Goal: Information Seeking & Learning: Learn about a topic

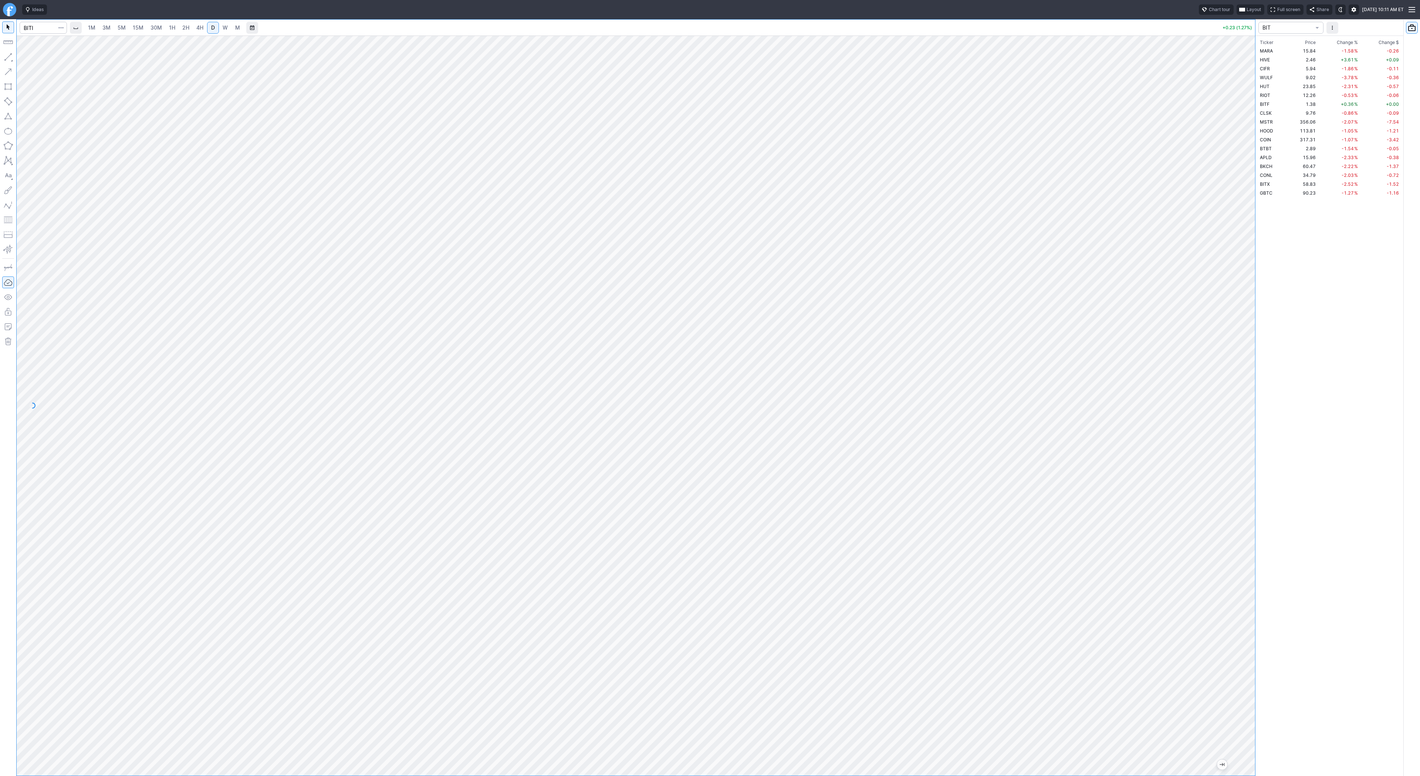
click at [107, 28] on span "3M" at bounding box center [106, 27] width 8 height 6
click at [186, 26] on span "2H" at bounding box center [185, 27] width 7 height 6
click at [113, 28] on link "3M" at bounding box center [106, 28] width 15 height 12
click at [173, 27] on span "1H" at bounding box center [172, 27] width 6 height 6
click at [50, 33] on input "Search" at bounding box center [43, 28] width 47 height 12
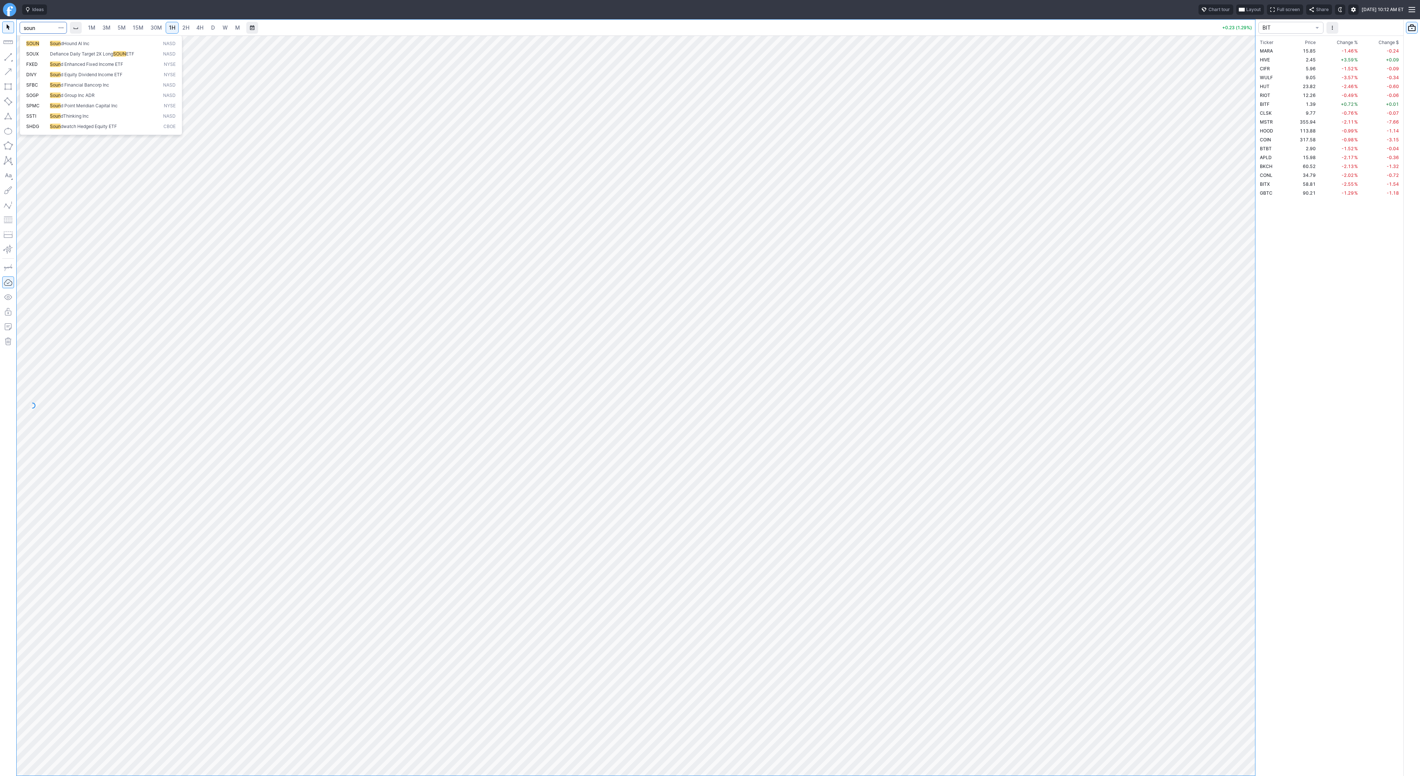
type input "soun"
click at [39, 58] on span "Line" at bounding box center [43, 58] width 30 height 7
click at [198, 26] on span "4H" at bounding box center [199, 27] width 7 height 6
click at [31, 57] on span "Line" at bounding box center [43, 58] width 30 height 7
drag, startPoint x: 9, startPoint y: 58, endPoint x: 22, endPoint y: 83, distance: 27.8
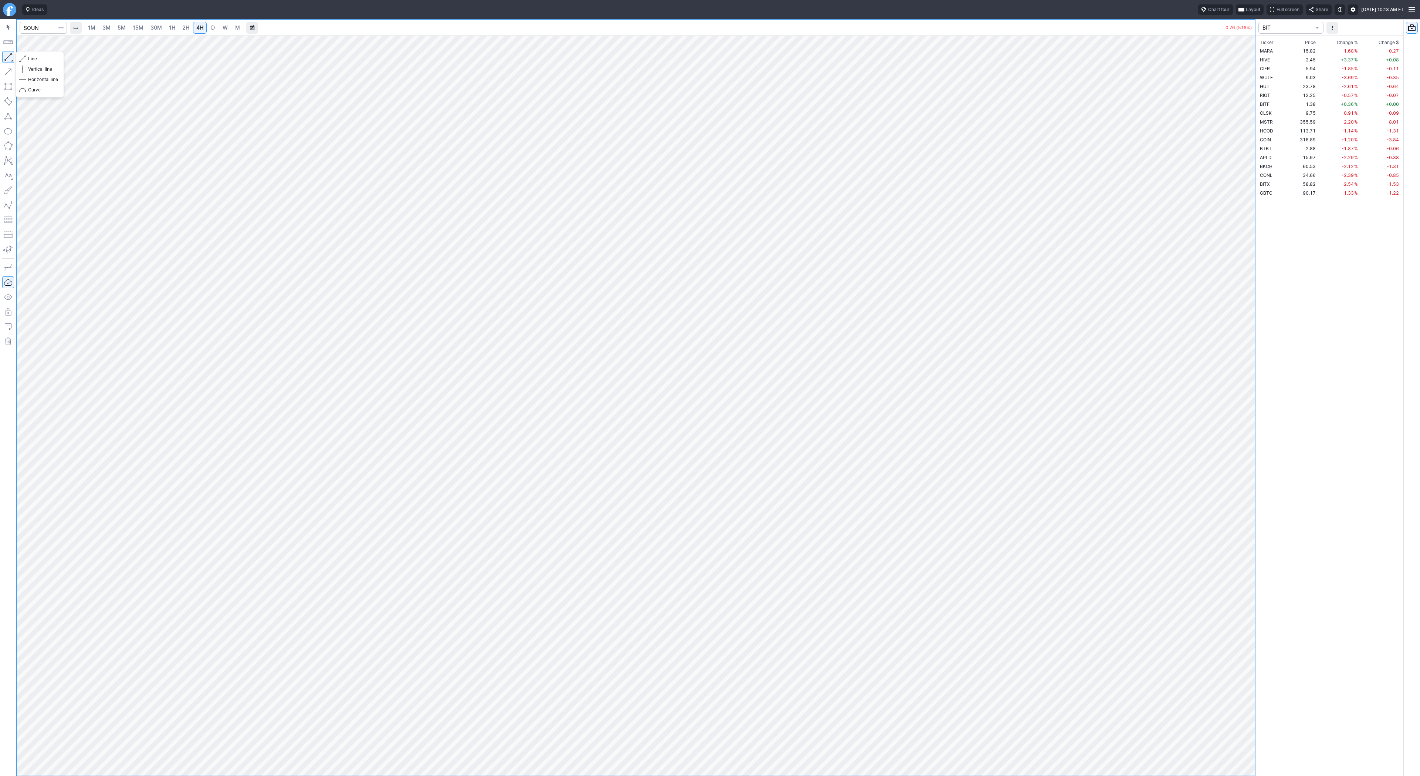
click at [9, 60] on button "button" at bounding box center [8, 57] width 12 height 12
drag, startPoint x: 41, startPoint y: 58, endPoint x: 52, endPoint y: 71, distance: 17.4
click at [41, 58] on span "Line" at bounding box center [43, 58] width 30 height 7
click at [11, 55] on button "button" at bounding box center [8, 57] width 12 height 12
click at [38, 26] on input "Search" at bounding box center [43, 28] width 47 height 12
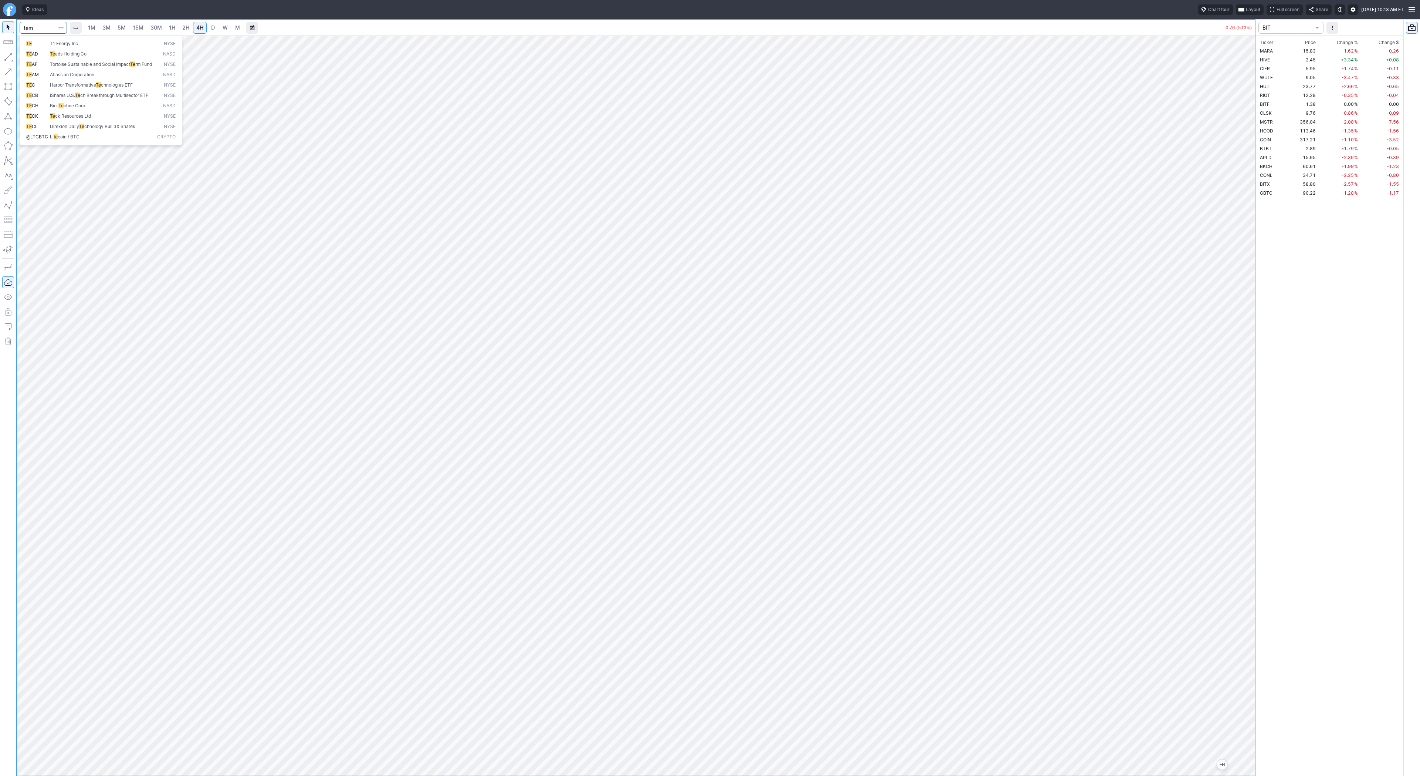
type input "tem"
click at [185, 28] on span "2H" at bounding box center [185, 27] width 7 height 6
drag, startPoint x: 1252, startPoint y: 259, endPoint x: 1241, endPoint y: 416, distance: 156.9
click at [1241, 417] on div at bounding box center [1248, 403] width 16 height 721
click at [109, 28] on span "3M" at bounding box center [106, 27] width 8 height 6
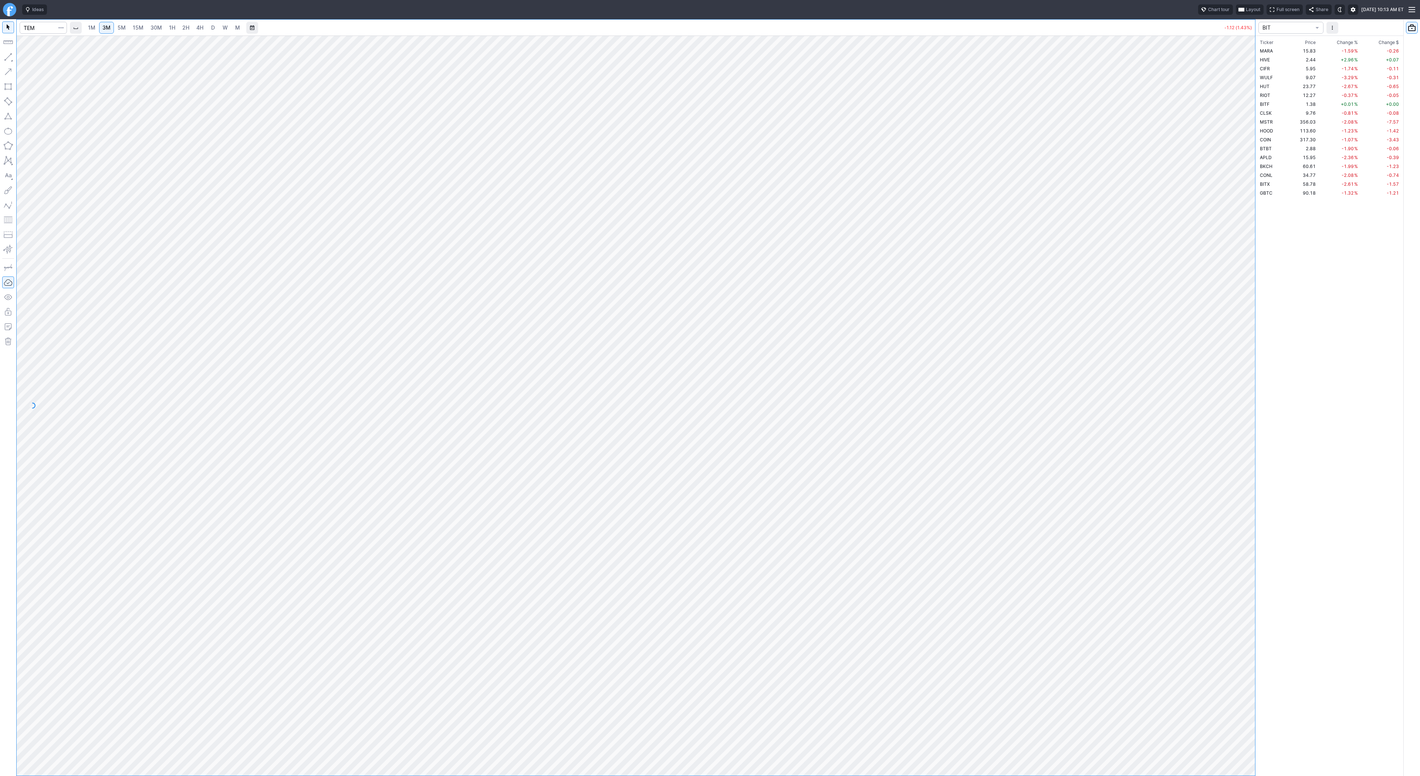
click at [131, 27] on link "15M" at bounding box center [137, 28] width 17 height 12
click at [39, 28] on input "Search" at bounding box center [43, 28] width 47 height 12
type input "coin"
click at [201, 27] on span "4H" at bounding box center [199, 27] width 7 height 6
click at [36, 29] on input "Search" at bounding box center [43, 28] width 47 height 12
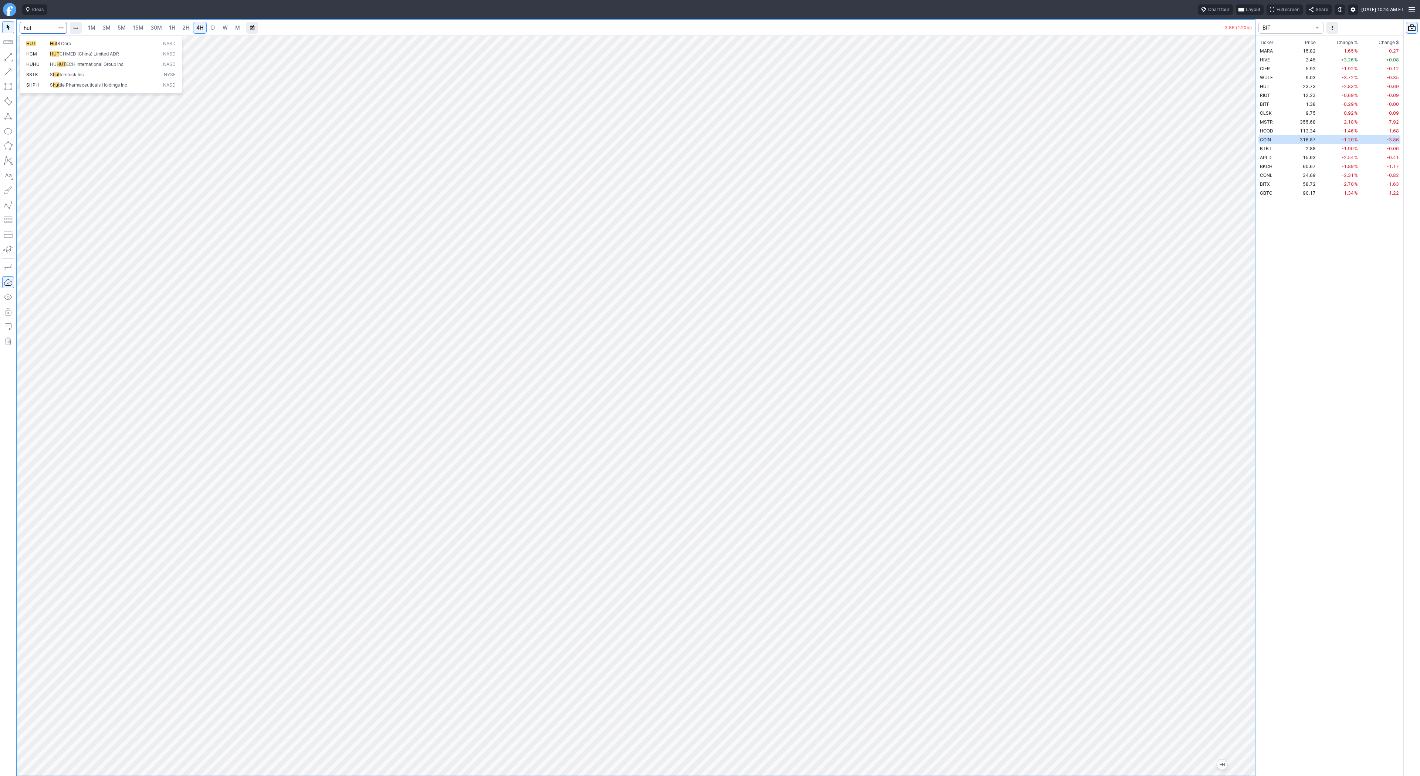
type input "hut"
drag, startPoint x: 1248, startPoint y: 176, endPoint x: 1241, endPoint y: 261, distance: 85.1
click at [1244, 262] on div at bounding box center [1248, 403] width 16 height 721
click at [212, 27] on span "D" at bounding box center [213, 27] width 4 height 6
click at [199, 30] on span "4H" at bounding box center [199, 27] width 7 height 6
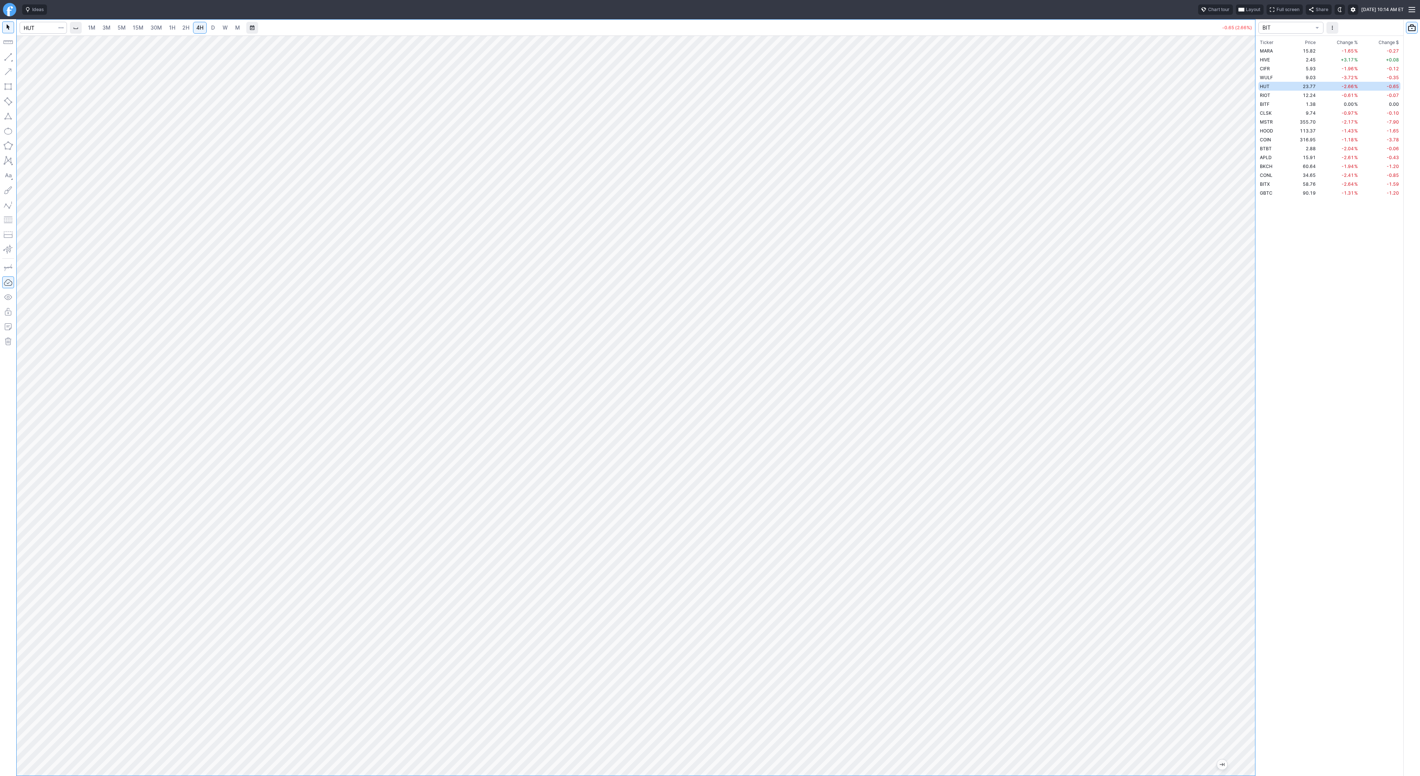
click at [1228, 363] on div at bounding box center [636, 406] width 1239 height 740
click at [9, 57] on button "button" at bounding box center [8, 57] width 12 height 12
click at [11, 57] on button "button" at bounding box center [8, 57] width 12 height 12
click at [106, 28] on span "3M" at bounding box center [106, 27] width 8 height 6
click at [129, 27] on link "15M" at bounding box center [137, 28] width 17 height 12
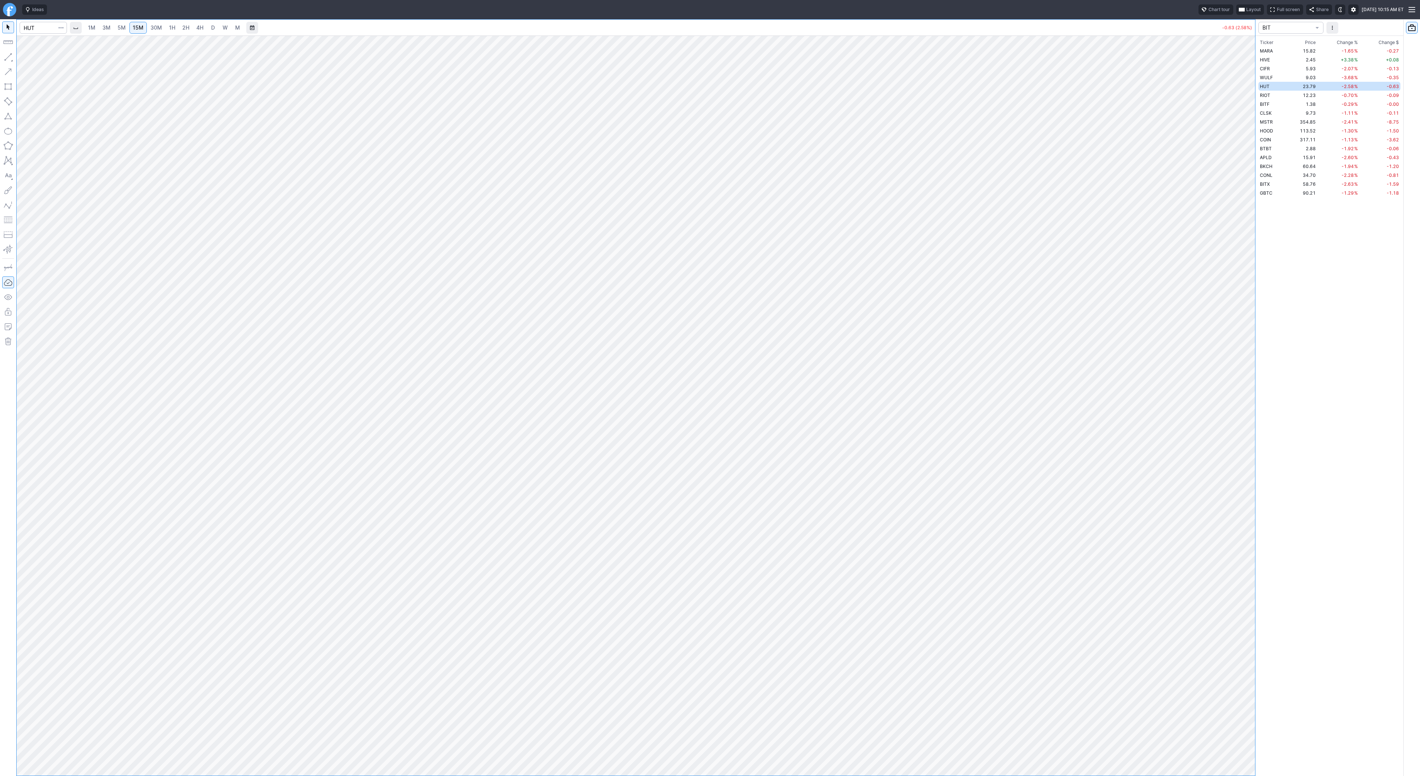
click at [151, 24] on span "30M" at bounding box center [156, 27] width 11 height 6
click at [186, 25] on span "2H" at bounding box center [185, 27] width 7 height 6
drag, startPoint x: 1248, startPoint y: 297, endPoint x: 1240, endPoint y: 418, distance: 121.2
click at [1242, 421] on div at bounding box center [1248, 403] width 16 height 721
click at [216, 27] on link "D" at bounding box center [213, 28] width 12 height 12
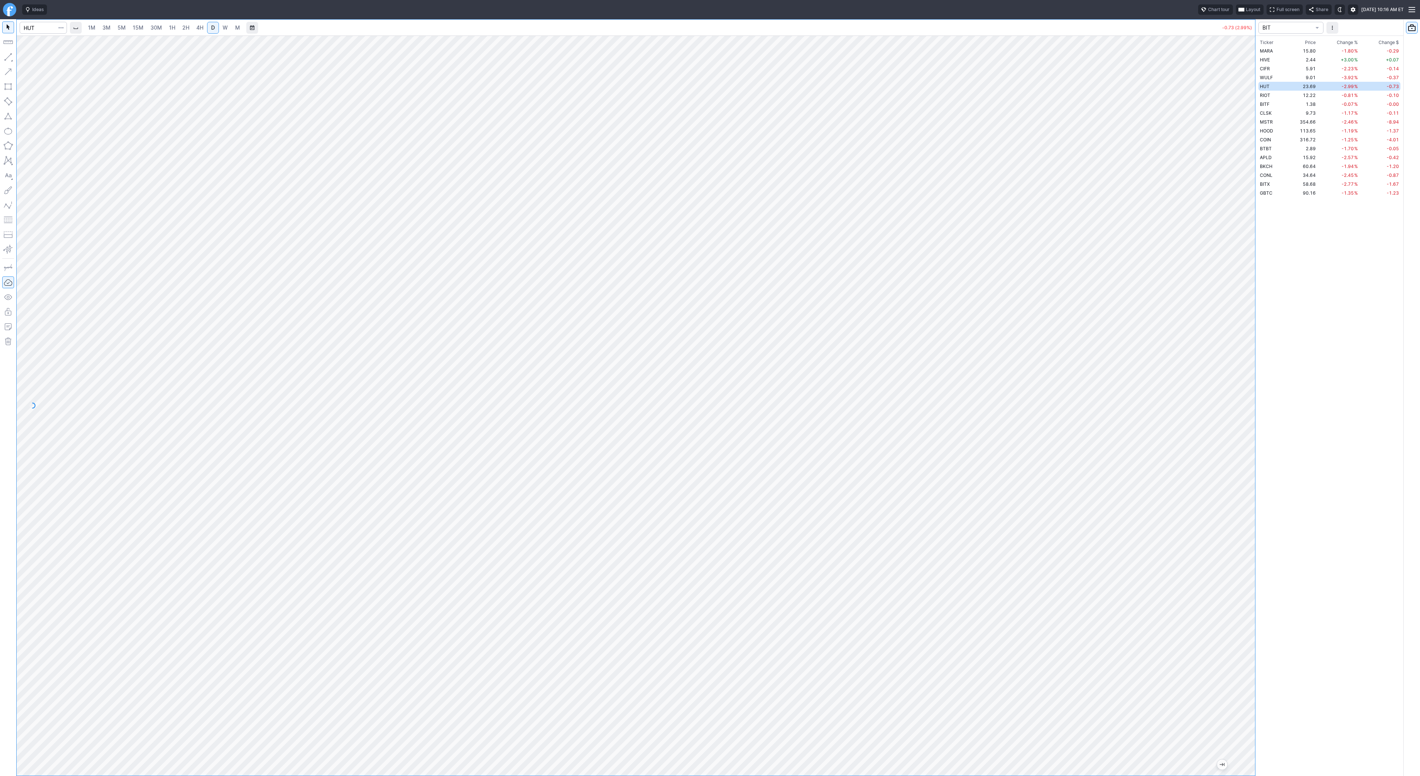
click at [103, 30] on span "3M" at bounding box center [106, 27] width 8 height 6
click at [44, 32] on input "Search" at bounding box center [43, 28] width 47 height 12
type input "biti"
click at [184, 26] on span "2H" at bounding box center [185, 27] width 7 height 6
click at [26, 26] on input "Search" at bounding box center [43, 28] width 47 height 12
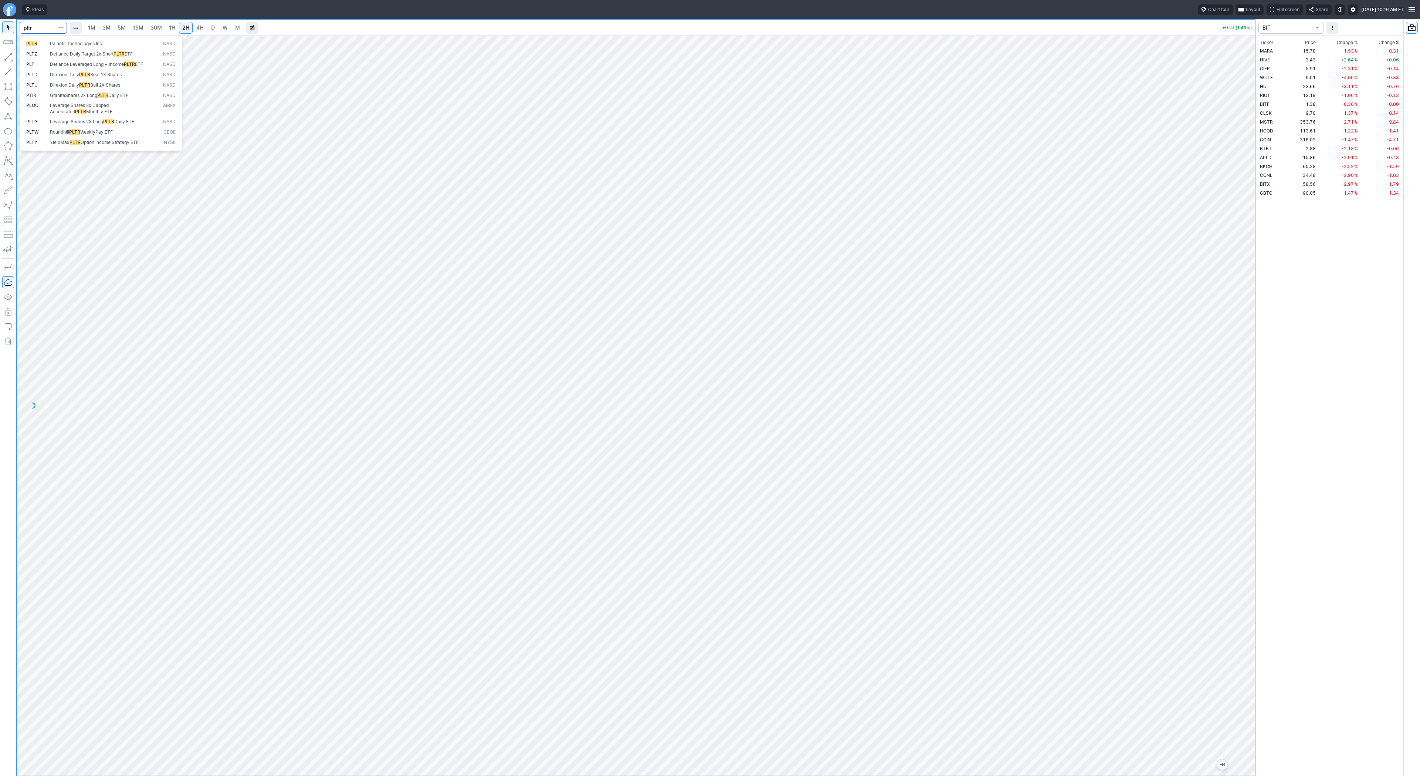
type input "pltr"
click at [6, 56] on button "button" at bounding box center [8, 57] width 12 height 12
click at [34, 58] on span "Line" at bounding box center [43, 58] width 30 height 7
click at [199, 28] on span "4H" at bounding box center [199, 27] width 7 height 6
click at [35, 27] on input "Search" at bounding box center [43, 28] width 47 height 12
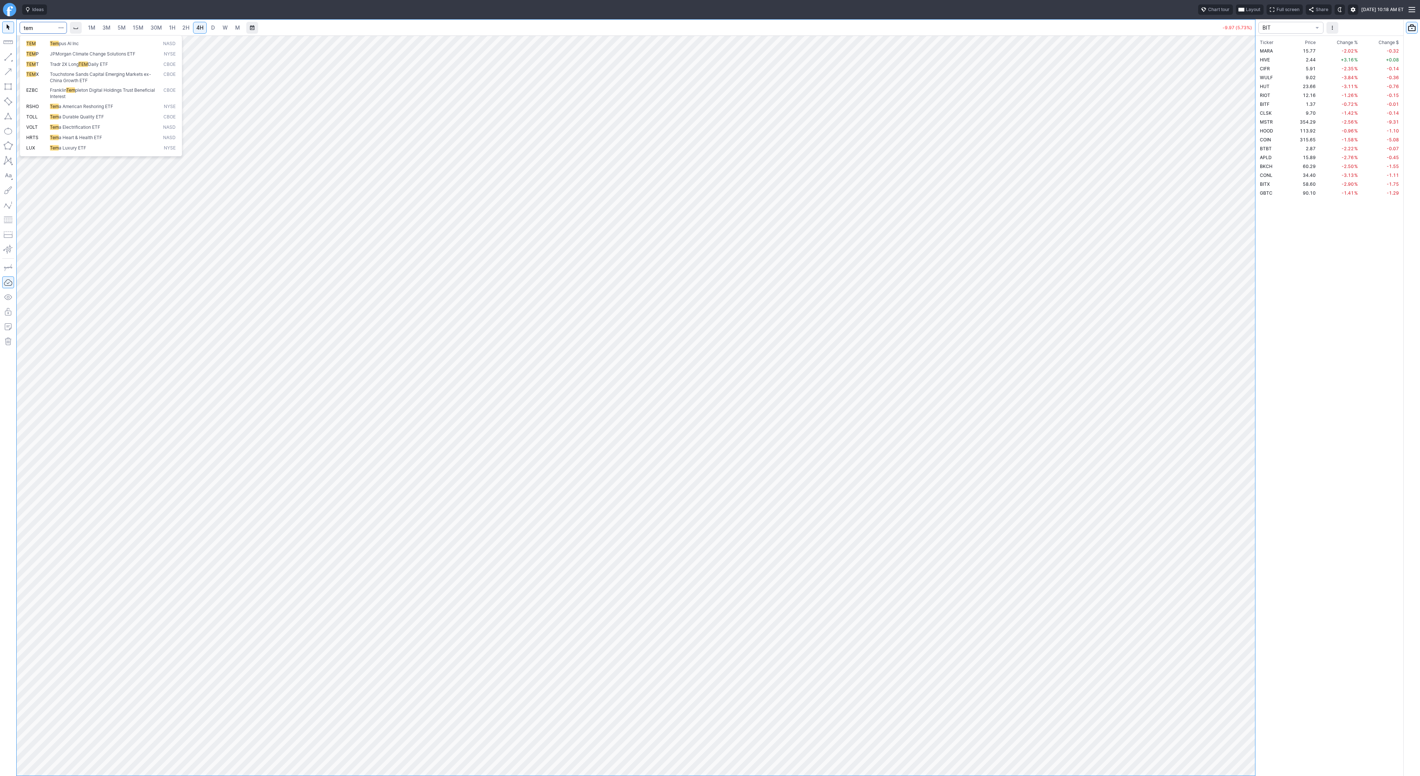
type input "tem"
click at [37, 27] on input "Search" at bounding box center [43, 28] width 47 height 12
type input "hut"
click at [109, 30] on span "3M" at bounding box center [106, 27] width 8 height 6
click at [129, 28] on link "15M" at bounding box center [137, 28] width 17 height 12
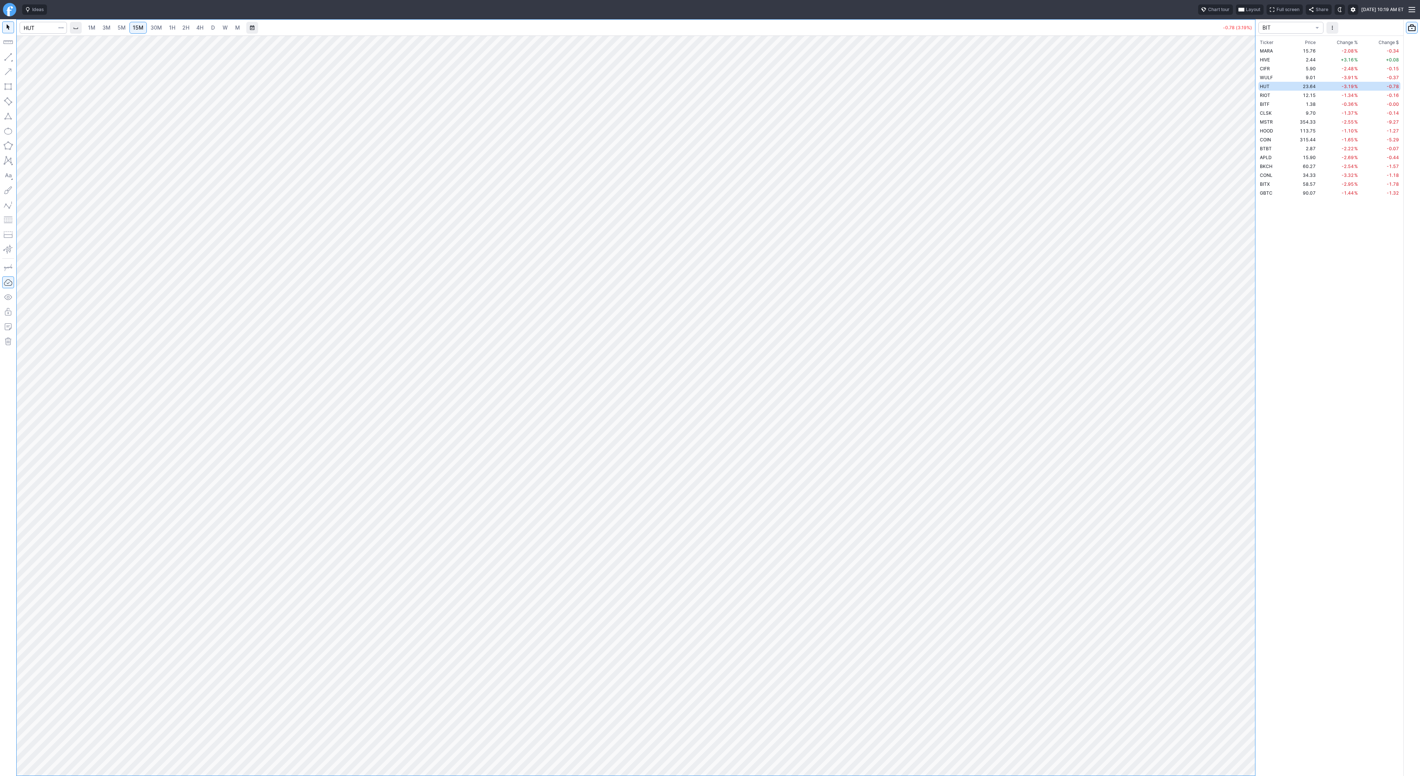
click at [107, 26] on span "3M" at bounding box center [106, 27] width 8 height 6
click at [133, 28] on span "15M" at bounding box center [138, 27] width 11 height 6
click at [43, 26] on input "Search" at bounding box center [43, 28] width 47 height 12
type input "btcs"
click at [57, 43] on span "BTCS" at bounding box center [56, 44] width 12 height 6
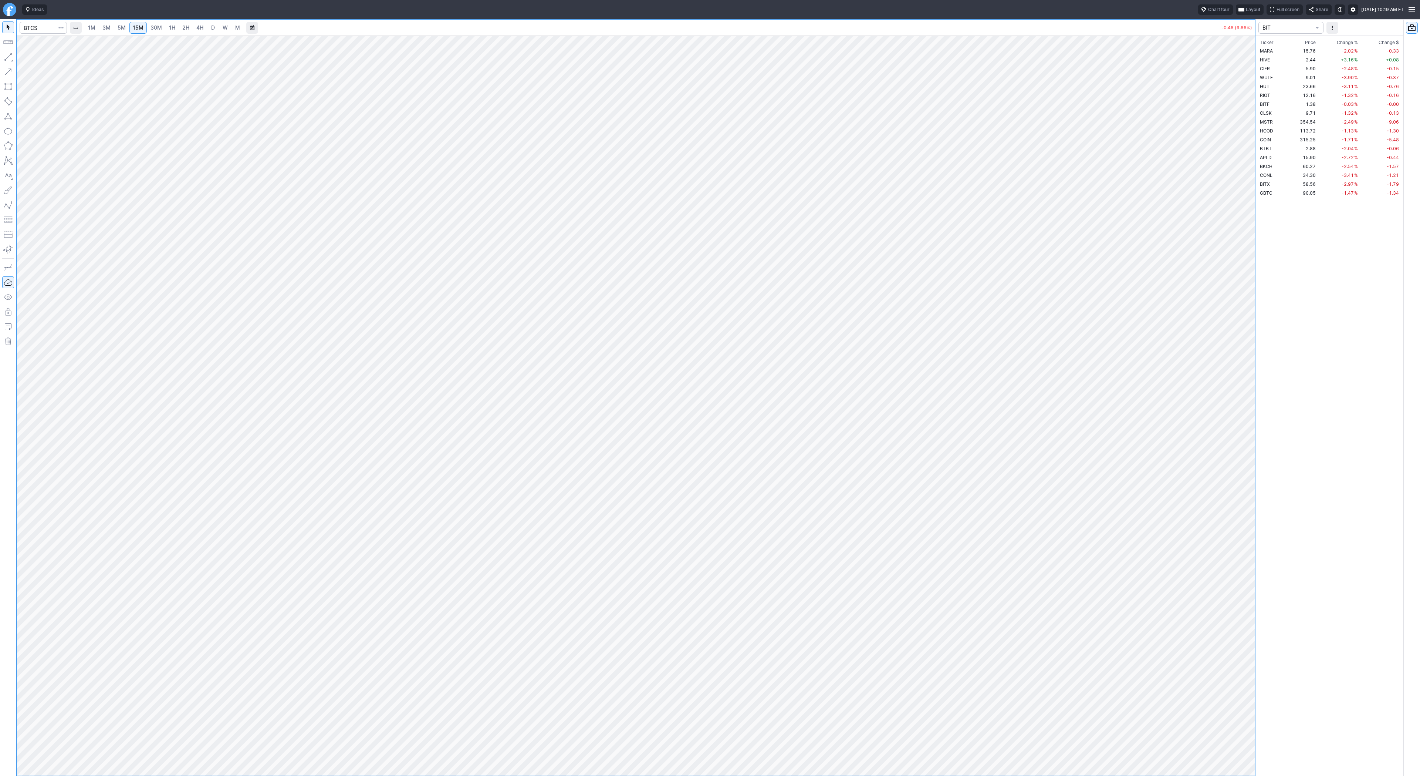
click at [199, 27] on span "4H" at bounding box center [199, 27] width 7 height 6
click at [169, 27] on span "1H" at bounding box center [172, 27] width 6 height 6
click at [6, 57] on button "button" at bounding box center [8, 57] width 12 height 12
click at [7, 54] on button "button" at bounding box center [8, 57] width 12 height 12
click at [22, 55] on span "button" at bounding box center [23, 59] width 4 height 10
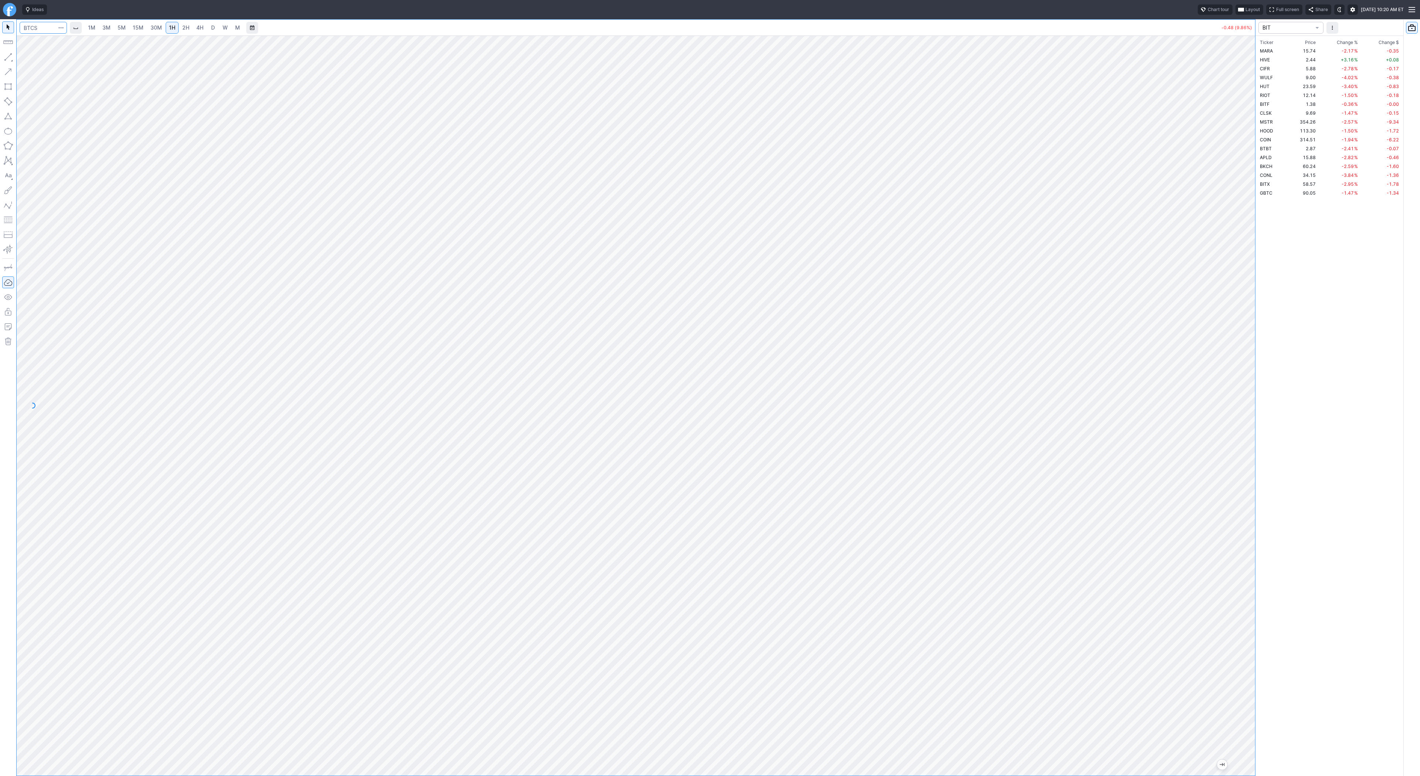
click at [49, 26] on input "Search" at bounding box center [43, 28] width 47 height 12
type input "crnc"
click at [203, 28] on link "4H" at bounding box center [200, 28] width 14 height 12
click at [8, 61] on button "button" at bounding box center [8, 57] width 12 height 12
click at [4, 54] on button "button" at bounding box center [8, 57] width 12 height 12
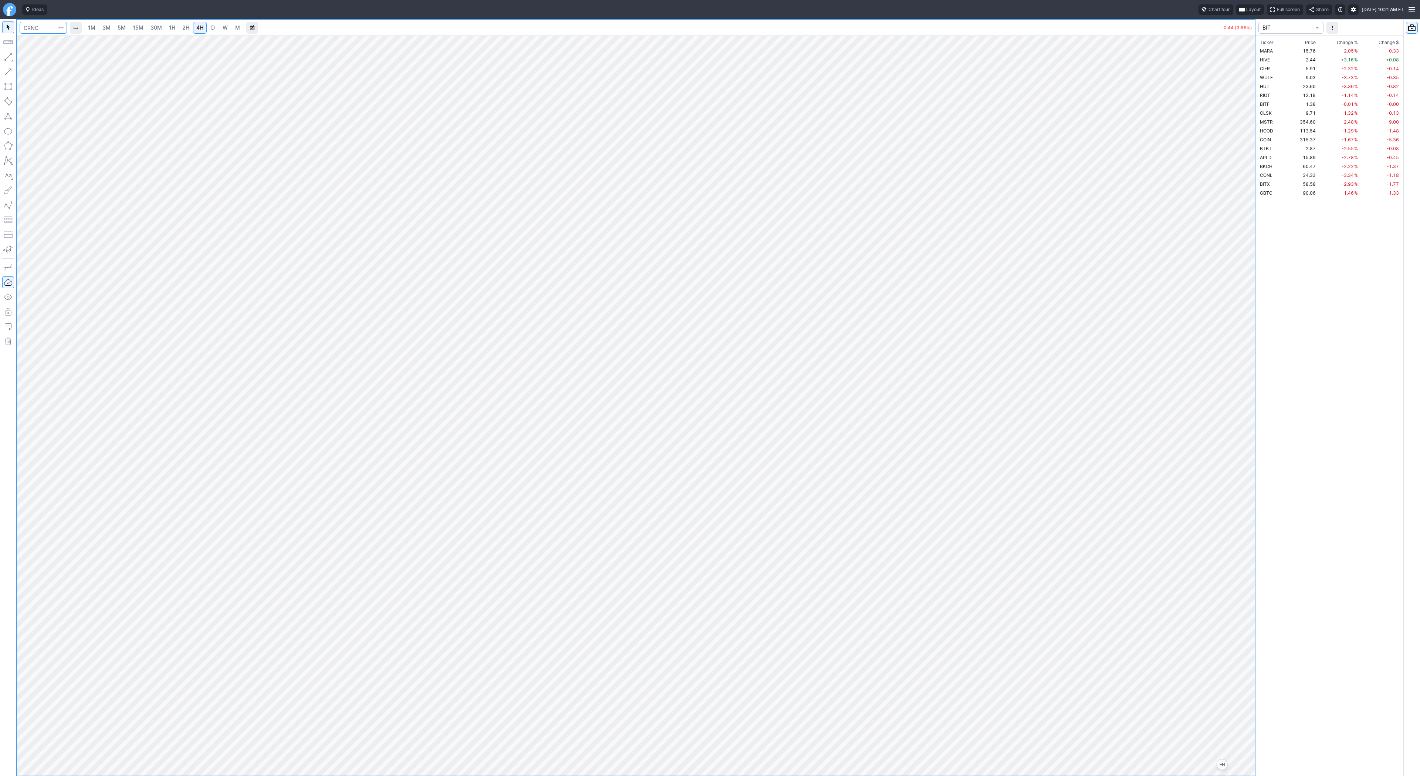
click at [38, 29] on input "Search" at bounding box center [43, 28] width 47 height 12
type input "tem"
click at [49, 45] on span "Tem pus AI Inc" at bounding box center [104, 44] width 113 height 6
click at [8, 57] on button "button" at bounding box center [8, 57] width 12 height 12
click at [6, 58] on button "button" at bounding box center [8, 57] width 12 height 12
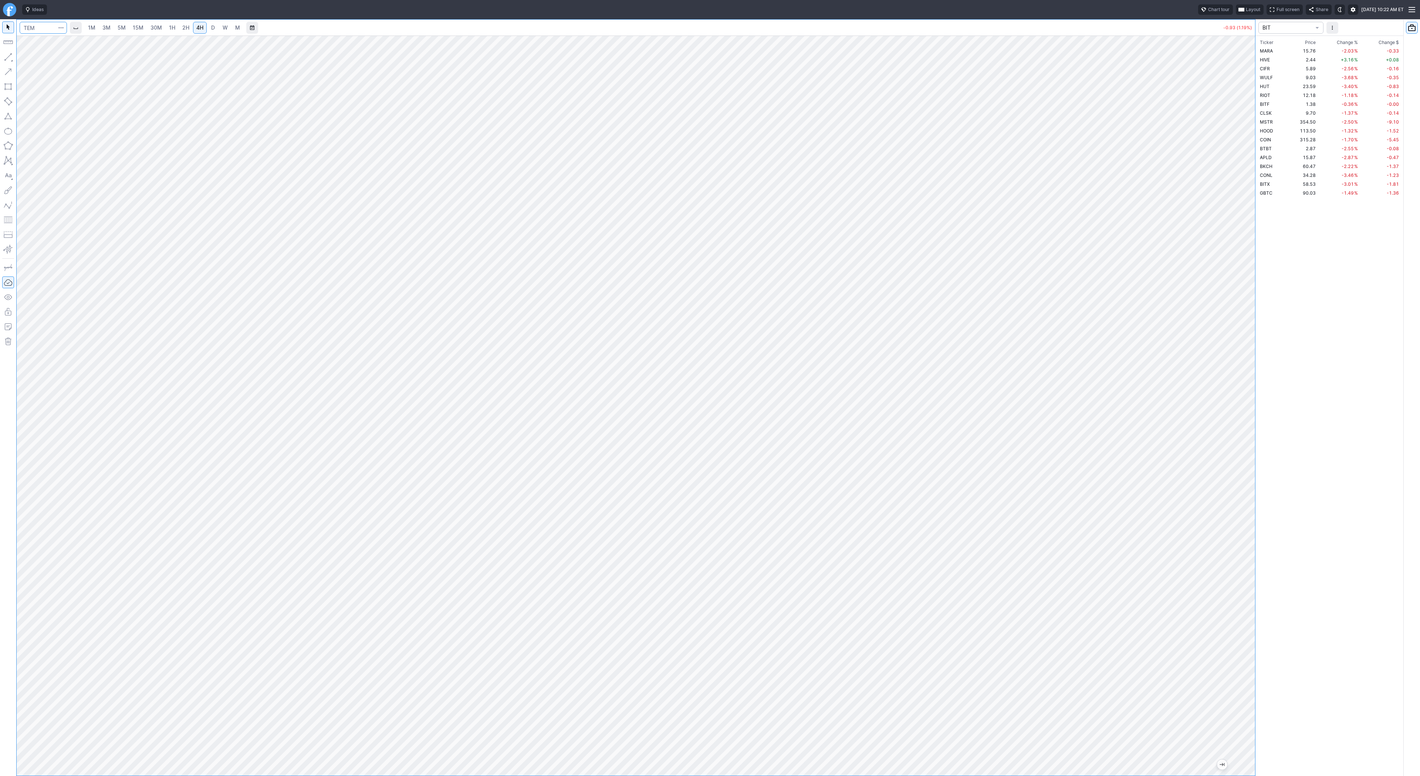
click at [38, 27] on input "Search" at bounding box center [43, 28] width 47 height 12
type input "pony"
drag, startPoint x: 1253, startPoint y: 334, endPoint x: 1243, endPoint y: 432, distance: 98.5
click at [1245, 434] on div at bounding box center [1248, 403] width 16 height 721
click at [10, 54] on button "button" at bounding box center [8, 57] width 12 height 12
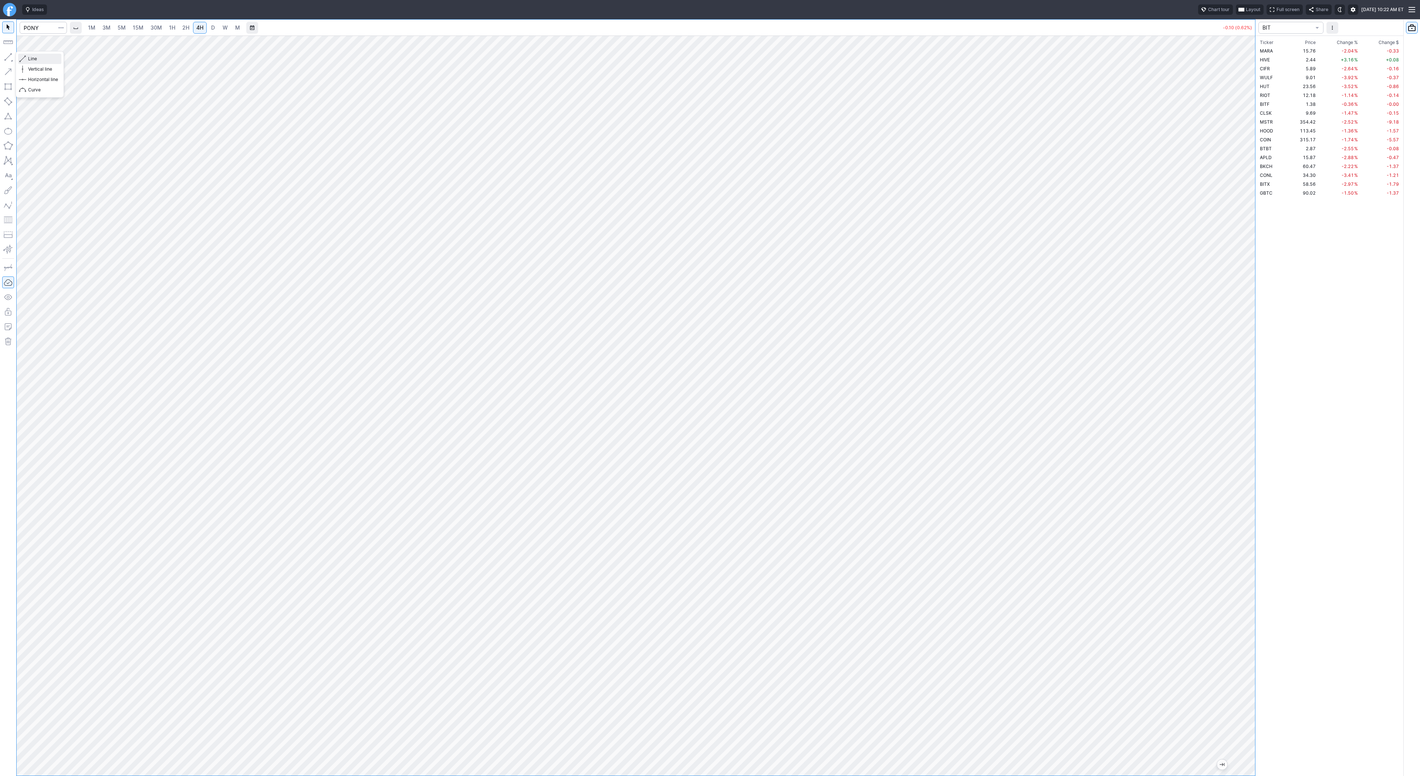
click at [30, 58] on span "Line" at bounding box center [43, 58] width 30 height 7
click at [11, 56] on button "button" at bounding box center [8, 57] width 12 height 12
click at [34, 24] on input "Search" at bounding box center [43, 28] width 47 height 12
type input "apld"
drag, startPoint x: 1251, startPoint y: 137, endPoint x: 1253, endPoint y: 230, distance: 92.9
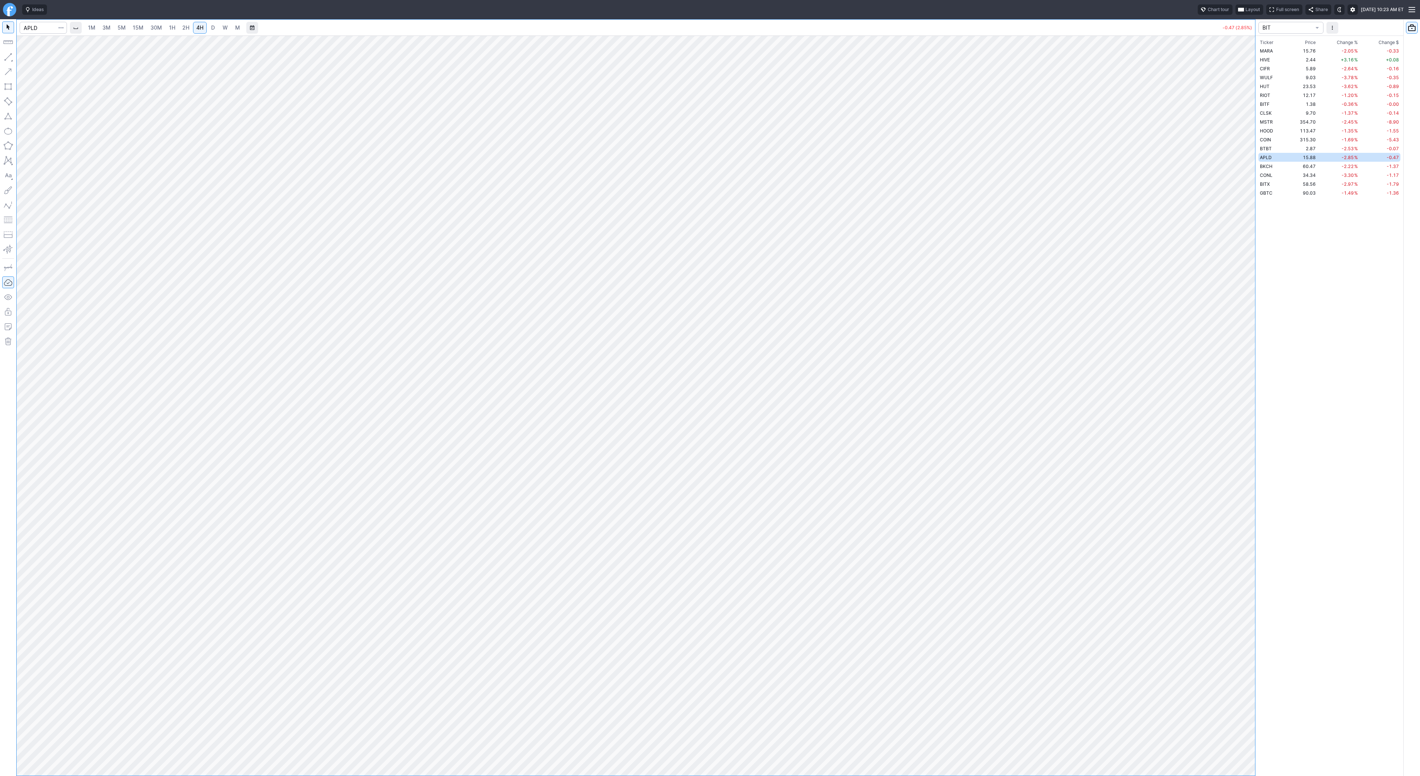
click at [1253, 230] on div at bounding box center [1248, 403] width 16 height 721
click at [44, 27] on input "Search" at bounding box center [43, 28] width 47 height 12
type input "tsla"
click at [6, 61] on button "button" at bounding box center [8, 57] width 12 height 12
click at [48, 28] on input "Search" at bounding box center [43, 28] width 47 height 12
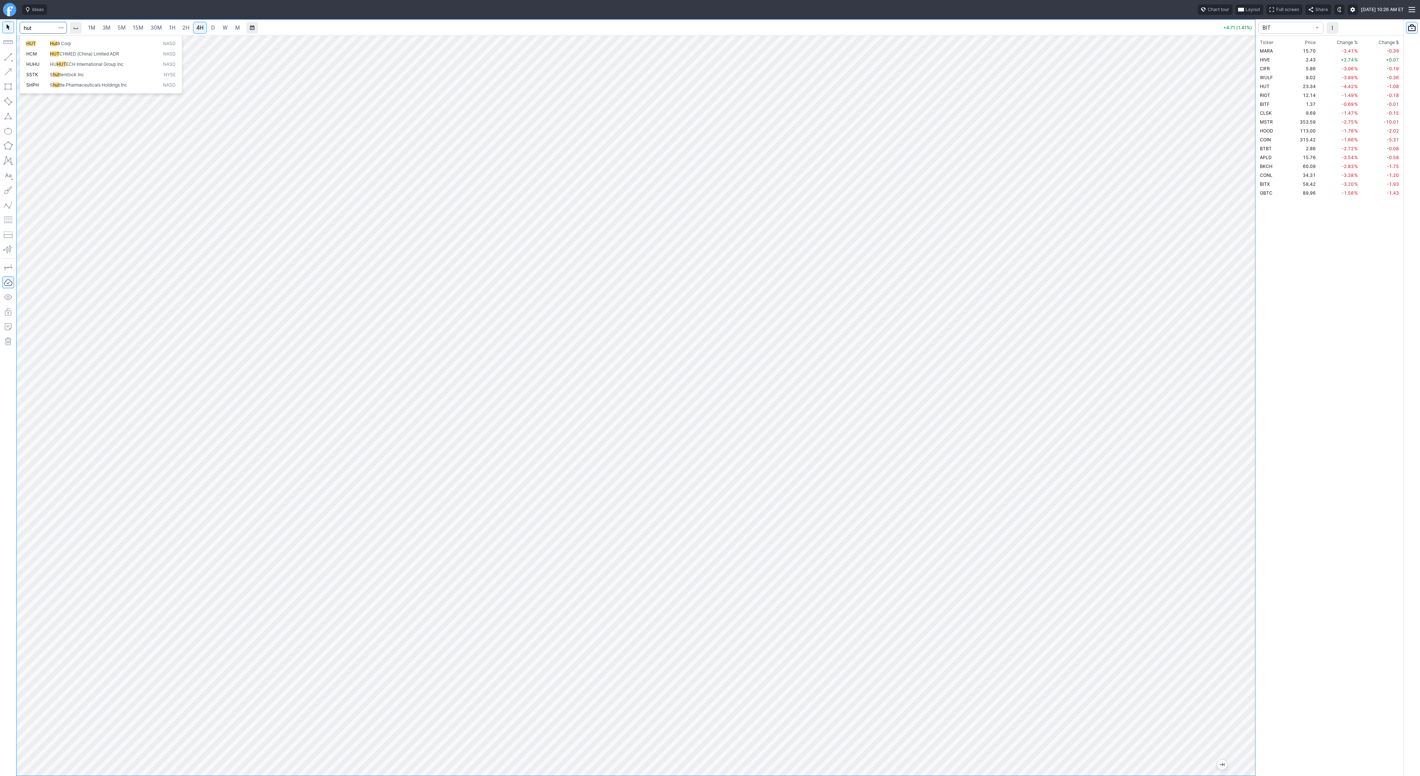
type input "hut"
drag, startPoint x: 1252, startPoint y: 213, endPoint x: 1253, endPoint y: 367, distance: 153.5
click at [1256, 371] on div "1M 3M 5M 15M 30M 1H 2H 4H D W M -1.09 (4.48%) BIT Ticker Price Chg.% Change % C…" at bounding box center [710, 397] width 1420 height 756
click at [9, 59] on button "button" at bounding box center [8, 57] width 12 height 12
click at [50, 60] on span "Line" at bounding box center [43, 58] width 30 height 7
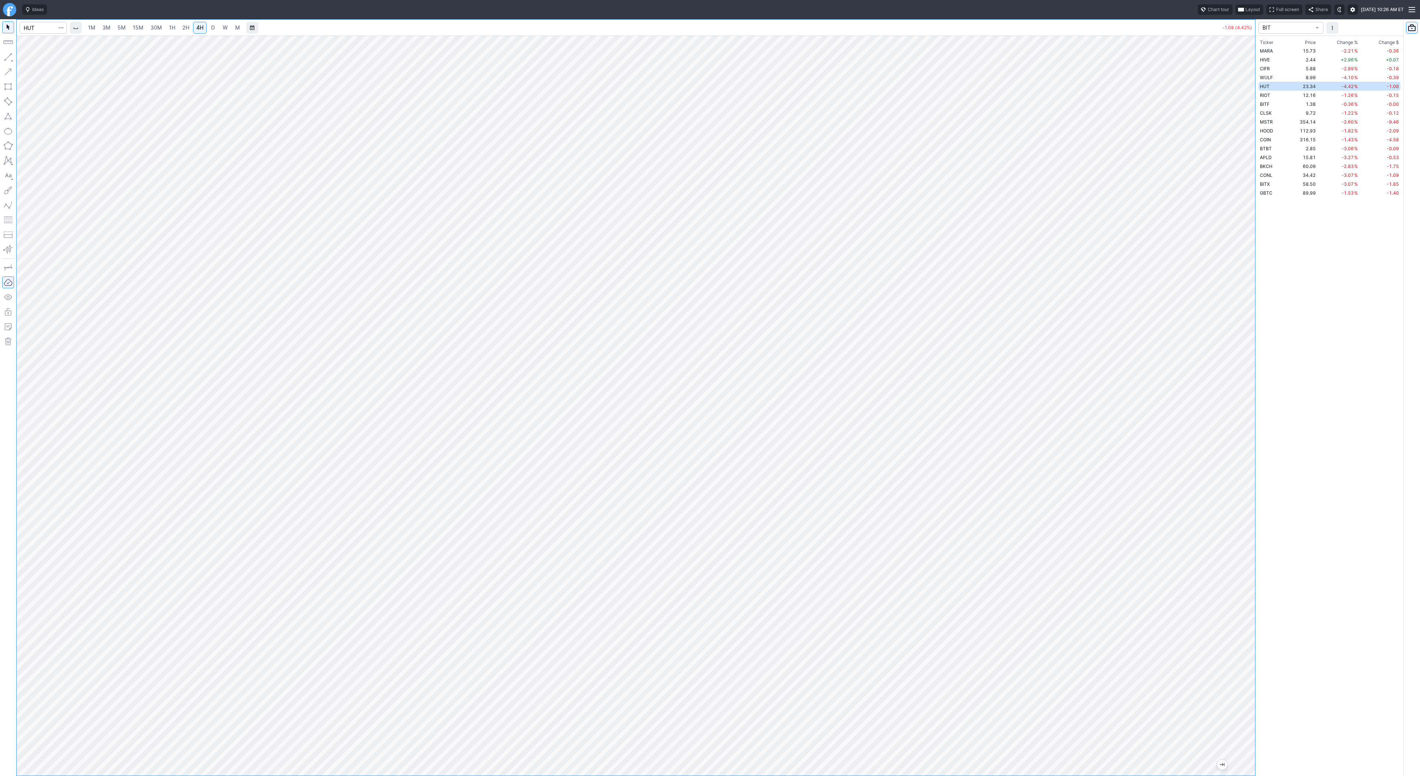
click at [114, 27] on link "5M" at bounding box center [121, 28] width 15 height 12
click at [104, 26] on span "3M" at bounding box center [106, 27] width 8 height 6
click at [183, 31] on span "2H" at bounding box center [185, 27] width 7 height 7
click at [42, 30] on input "Search" at bounding box center [43, 28] width 47 height 12
type input "btcs"
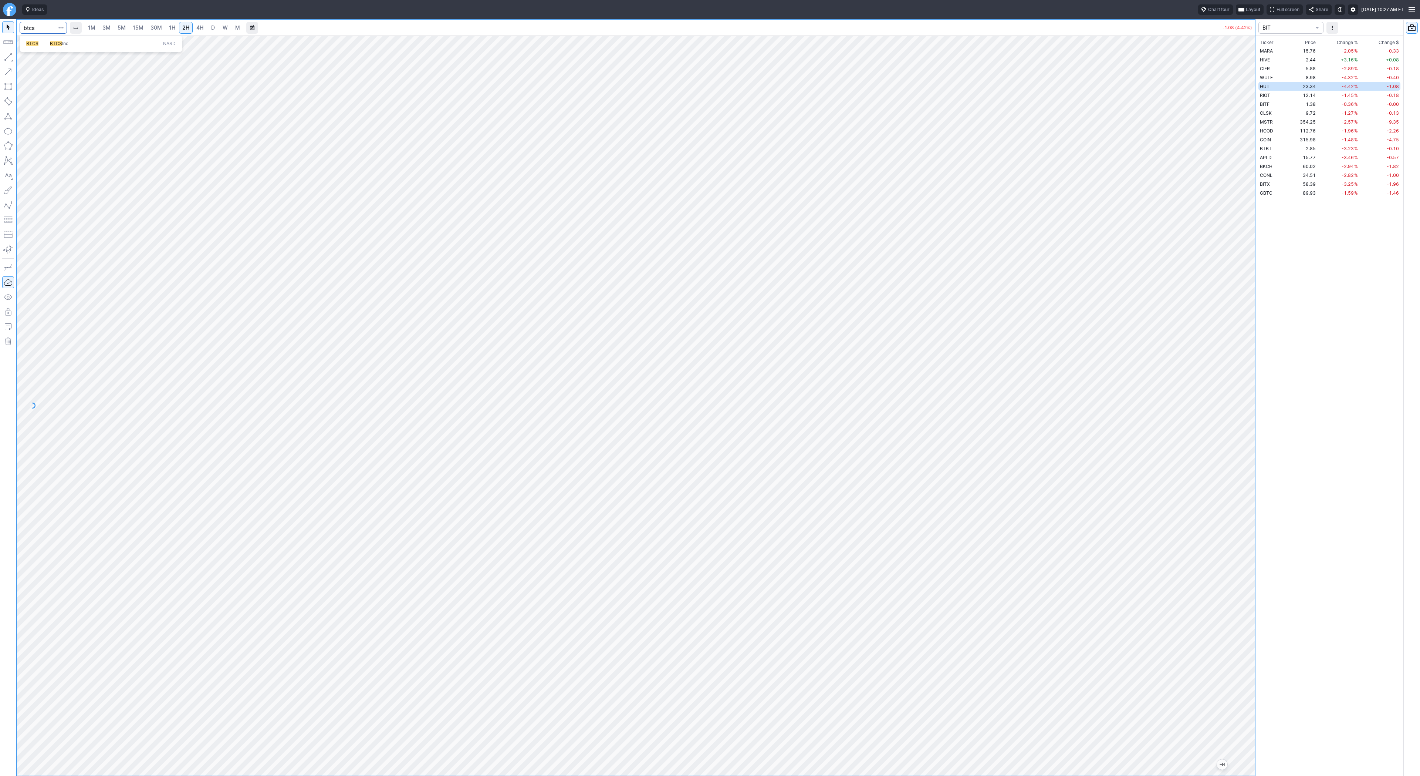
click at [50, 41] on span "BTCS" at bounding box center [56, 44] width 12 height 6
drag, startPoint x: 9, startPoint y: 54, endPoint x: 8, endPoint y: 58, distance: 3.7
click at [9, 55] on button "button" at bounding box center [8, 57] width 12 height 12
click at [7, 55] on button "button" at bounding box center [8, 57] width 12 height 12
click at [41, 27] on input "Search" at bounding box center [43, 28] width 47 height 12
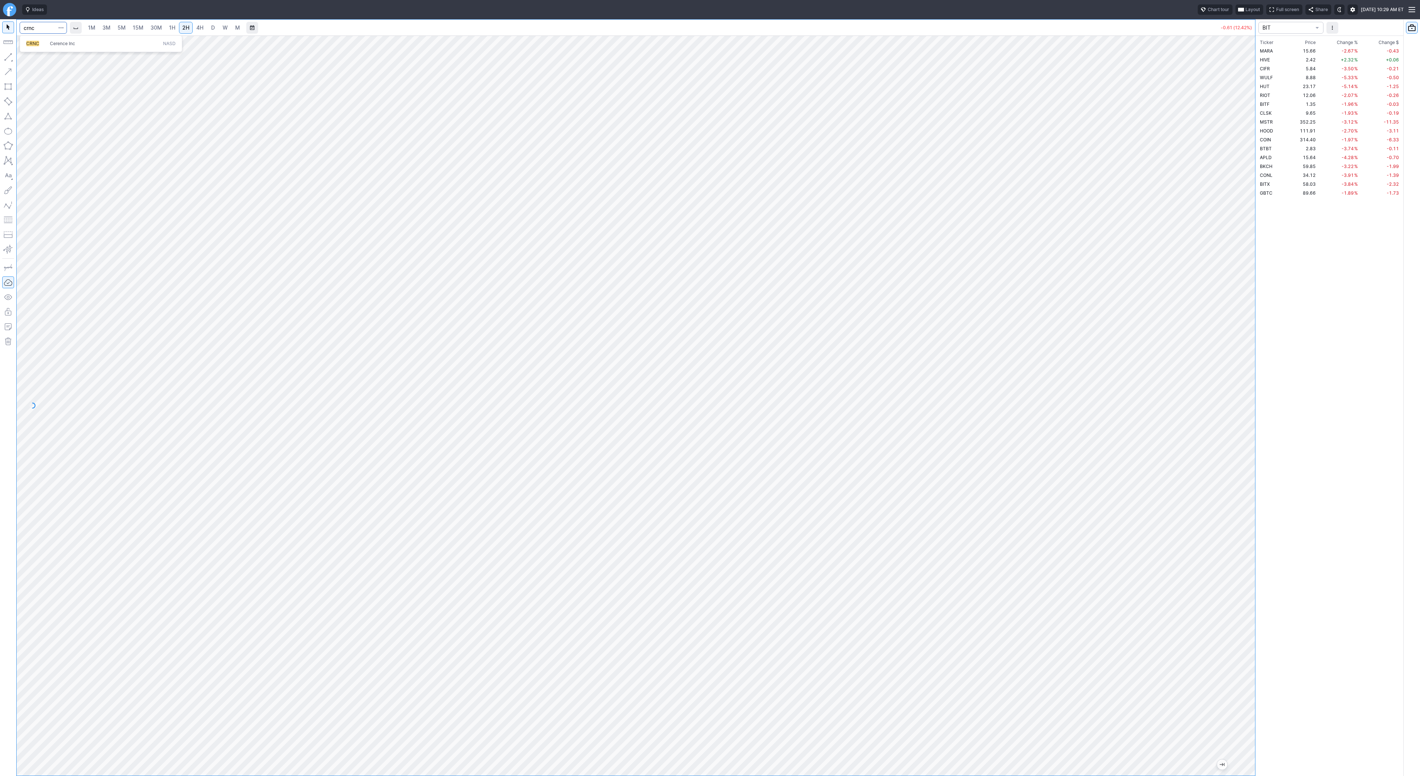
type input "crnc"
click at [210, 30] on span "D" at bounding box center [212, 27] width 5 height 7
click at [35, 26] on input "Search" at bounding box center [43, 28] width 47 height 12
type input "apld"
drag, startPoint x: 1256, startPoint y: 247, endPoint x: 1258, endPoint y: 303, distance: 55.9
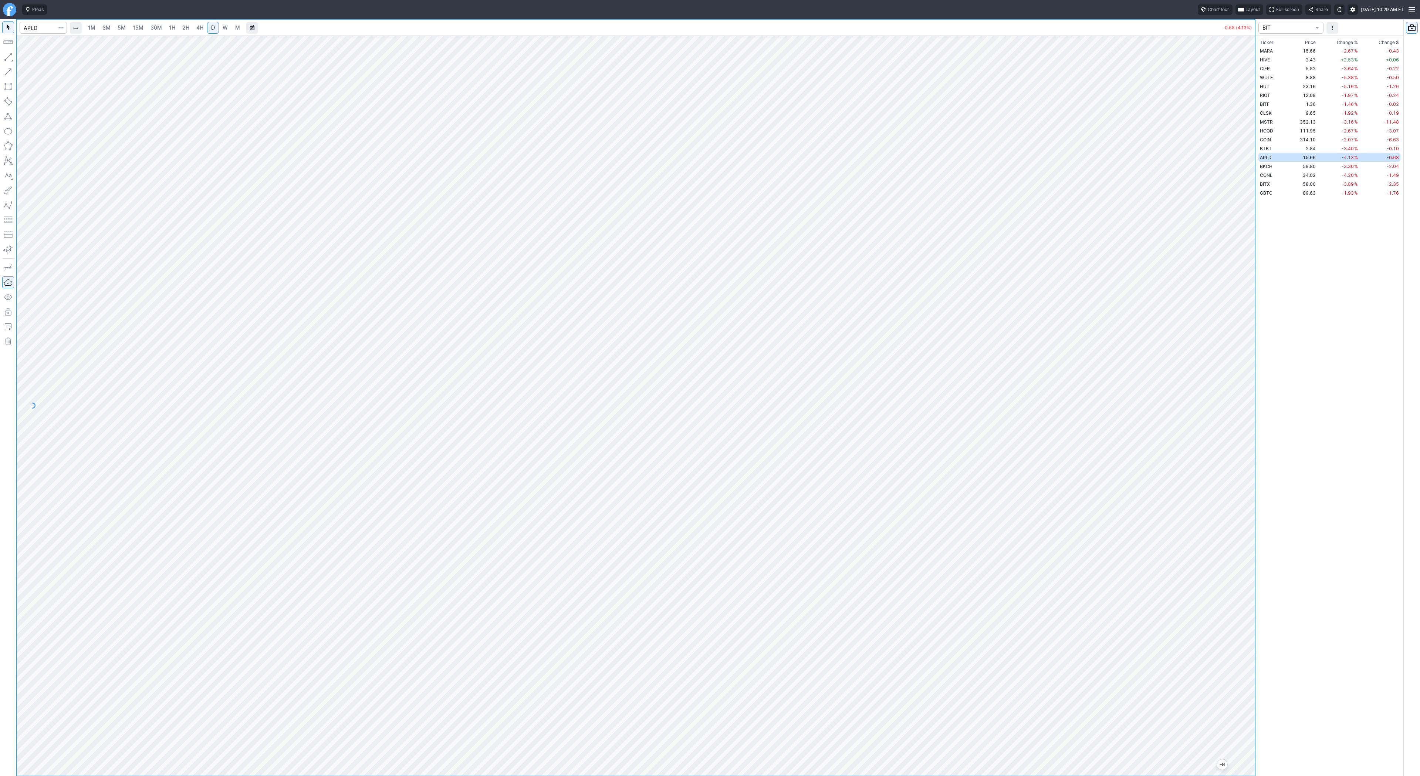
click at [1258, 304] on div "1M 3M 5M 15M 30M 1H 2H 4H D W M -0.68 (4.13%) BIT Ticker Price Chg.% Change % C…" at bounding box center [710, 397] width 1420 height 756
click at [28, 29] on input "Search" at bounding box center [43, 28] width 47 height 12
click at [40, 30] on input "Search" at bounding box center [43, 28] width 47 height 12
type input "hut"
click at [119, 26] on span "5M" at bounding box center [122, 27] width 8 height 6
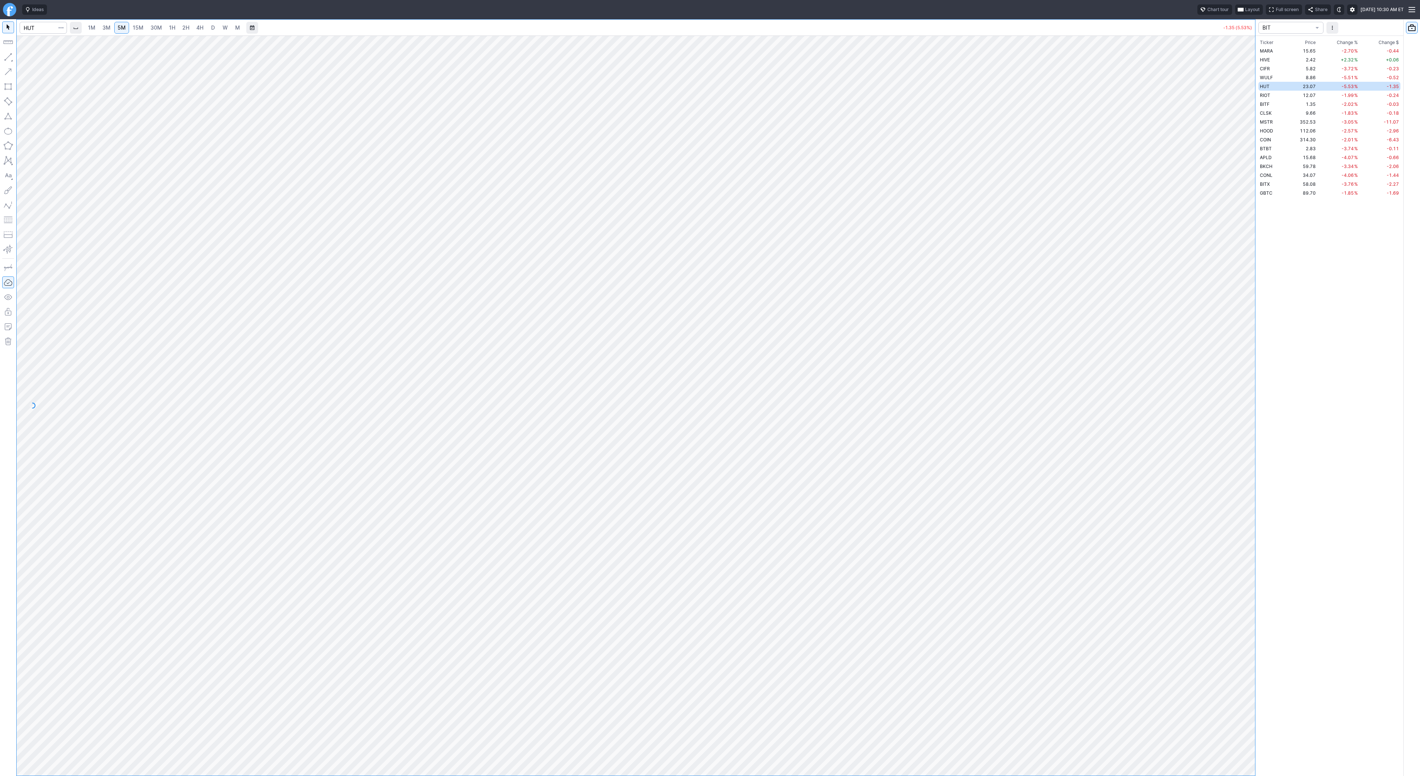
click at [179, 27] on link "2H" at bounding box center [186, 28] width 14 height 12
click at [122, 27] on span "5M" at bounding box center [122, 27] width 8 height 6
click at [158, 27] on span "30M" at bounding box center [156, 27] width 11 height 6
click at [208, 26] on link "D" at bounding box center [213, 28] width 12 height 12
click at [24, 57] on span "button" at bounding box center [23, 59] width 4 height 10
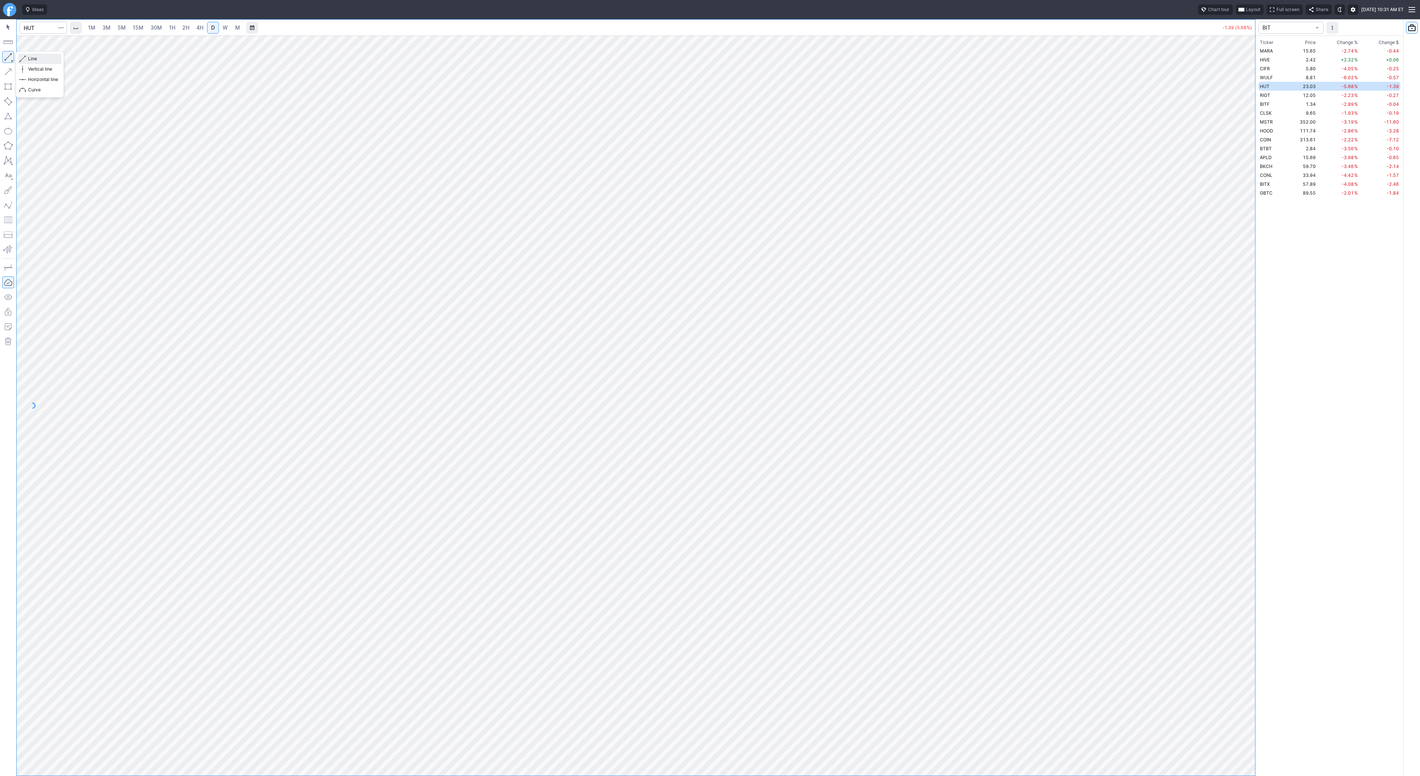
click at [34, 58] on span "Line" at bounding box center [43, 58] width 30 height 7
click at [38, 28] on input "Search" at bounding box center [43, 28] width 47 height 12
type input "btcusd"
click at [44, 38] on button "@ BTCUSD Bitcoin / USD Crypto" at bounding box center [101, 43] width 156 height 10
click at [9, 55] on button "button" at bounding box center [8, 57] width 12 height 12
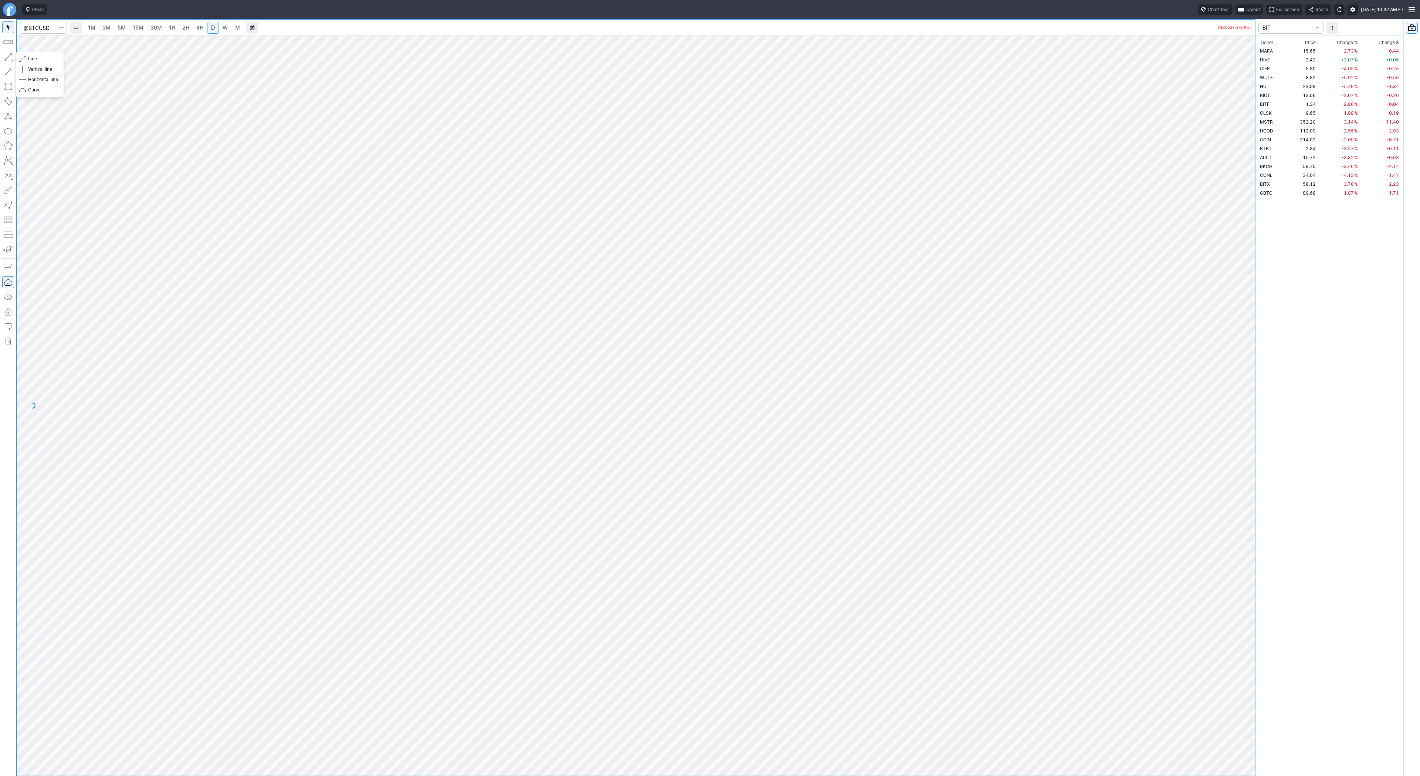
click at [6, 56] on button "button" at bounding box center [8, 57] width 12 height 12
click at [54, 59] on span "Line" at bounding box center [43, 58] width 30 height 7
drag, startPoint x: 8, startPoint y: 57, endPoint x: 50, endPoint y: 94, distance: 56.3
click at [8, 57] on button "button" at bounding box center [8, 57] width 12 height 12
click at [109, 26] on span "3M" at bounding box center [106, 27] width 8 height 6
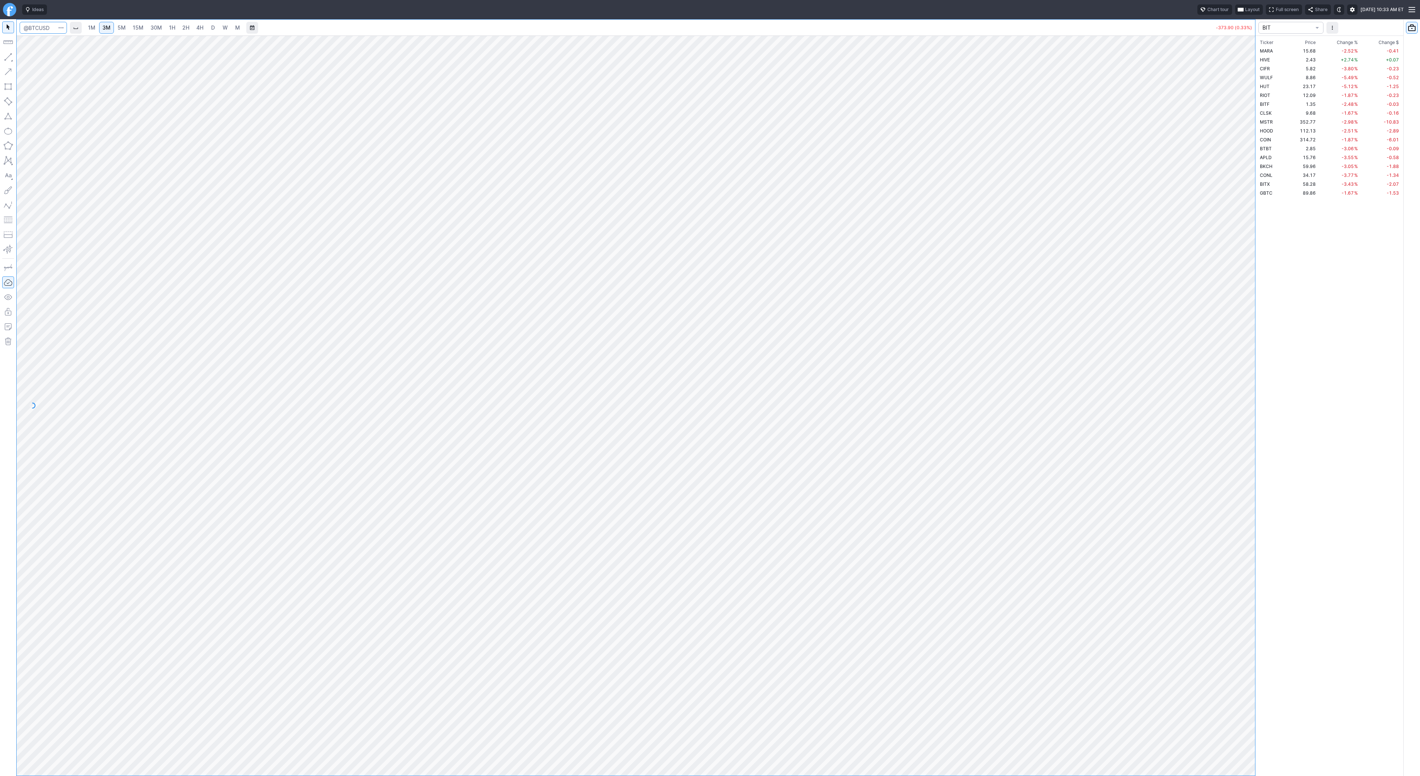
click at [33, 27] on input "Search" at bounding box center [43, 28] width 47 height 12
type input "hut"
click at [169, 26] on span "1H" at bounding box center [172, 27] width 6 height 6
drag, startPoint x: 1244, startPoint y: 227, endPoint x: 1248, endPoint y: 379, distance: 152.1
click at [1252, 388] on div at bounding box center [1248, 403] width 16 height 721
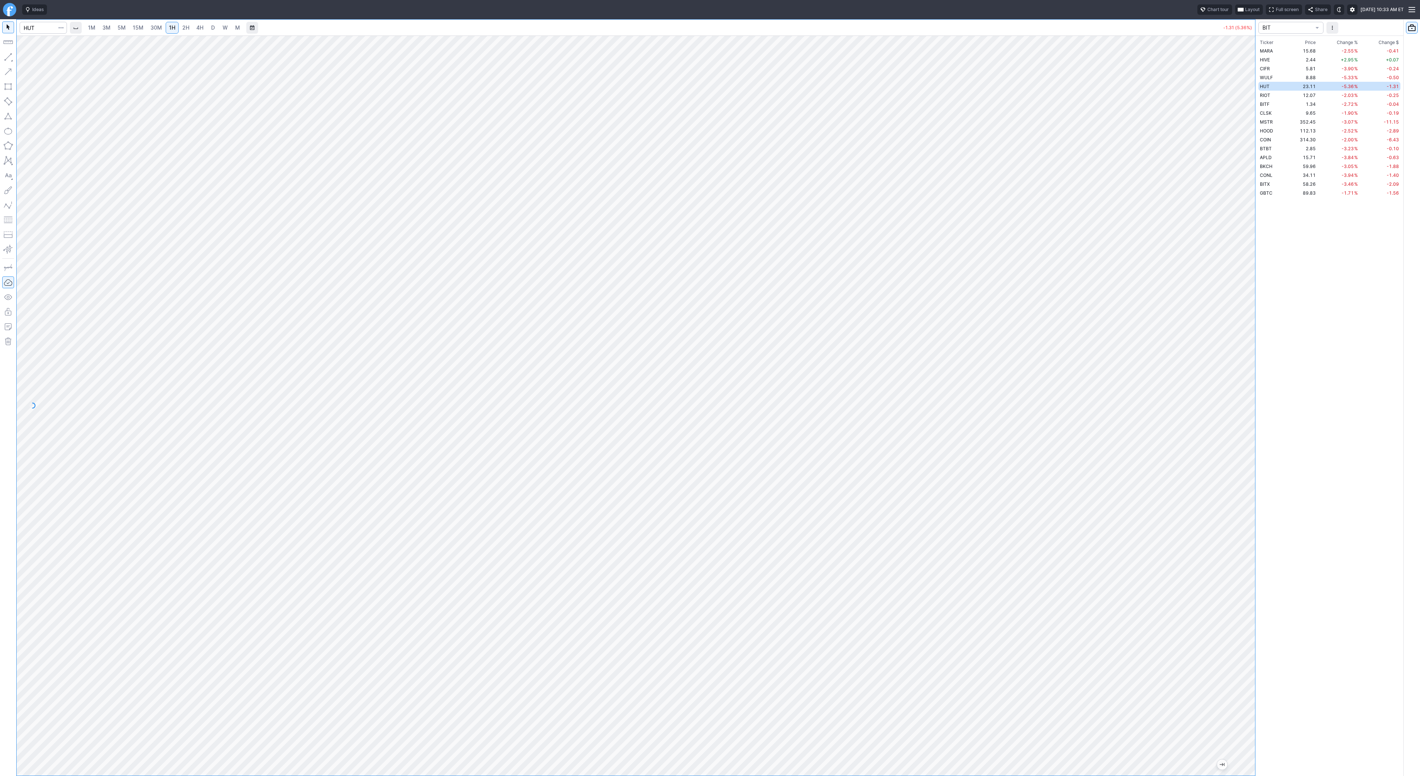
click at [199, 26] on span "4H" at bounding box center [199, 27] width 7 height 6
drag, startPoint x: 1252, startPoint y: 469, endPoint x: 1244, endPoint y: 552, distance: 84.0
click at [1248, 564] on div at bounding box center [1248, 403] width 16 height 721
click at [28, 29] on input "Search" at bounding box center [43, 28] width 47 height 12
type input "coin"
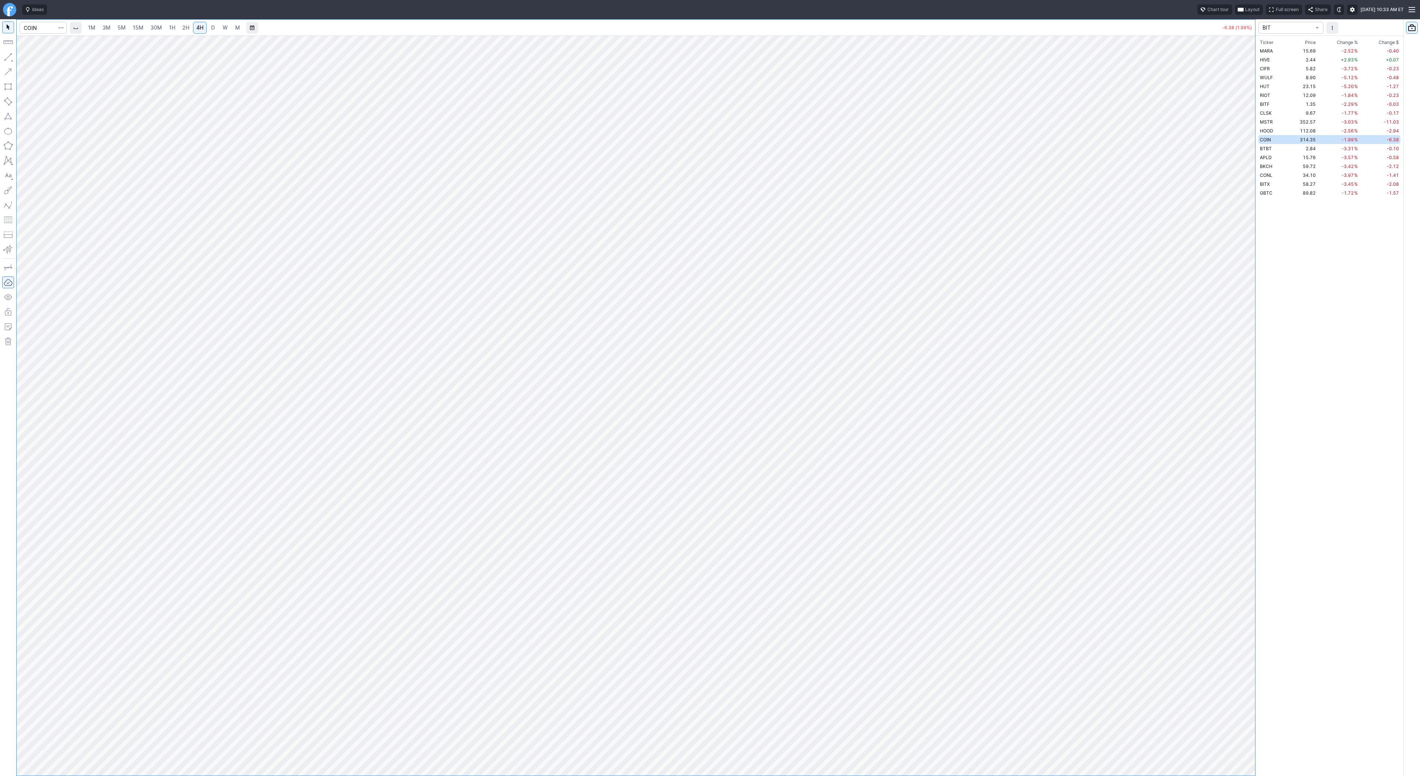
click at [107, 27] on span "3M" at bounding box center [106, 27] width 8 height 6
click at [143, 29] on link "15M" at bounding box center [137, 28] width 17 height 12
click at [171, 28] on span "1H" at bounding box center [172, 27] width 6 height 6
click at [10, 58] on button "button" at bounding box center [8, 57] width 12 height 12
drag, startPoint x: 44, startPoint y: 58, endPoint x: 54, endPoint y: 65, distance: 12.8
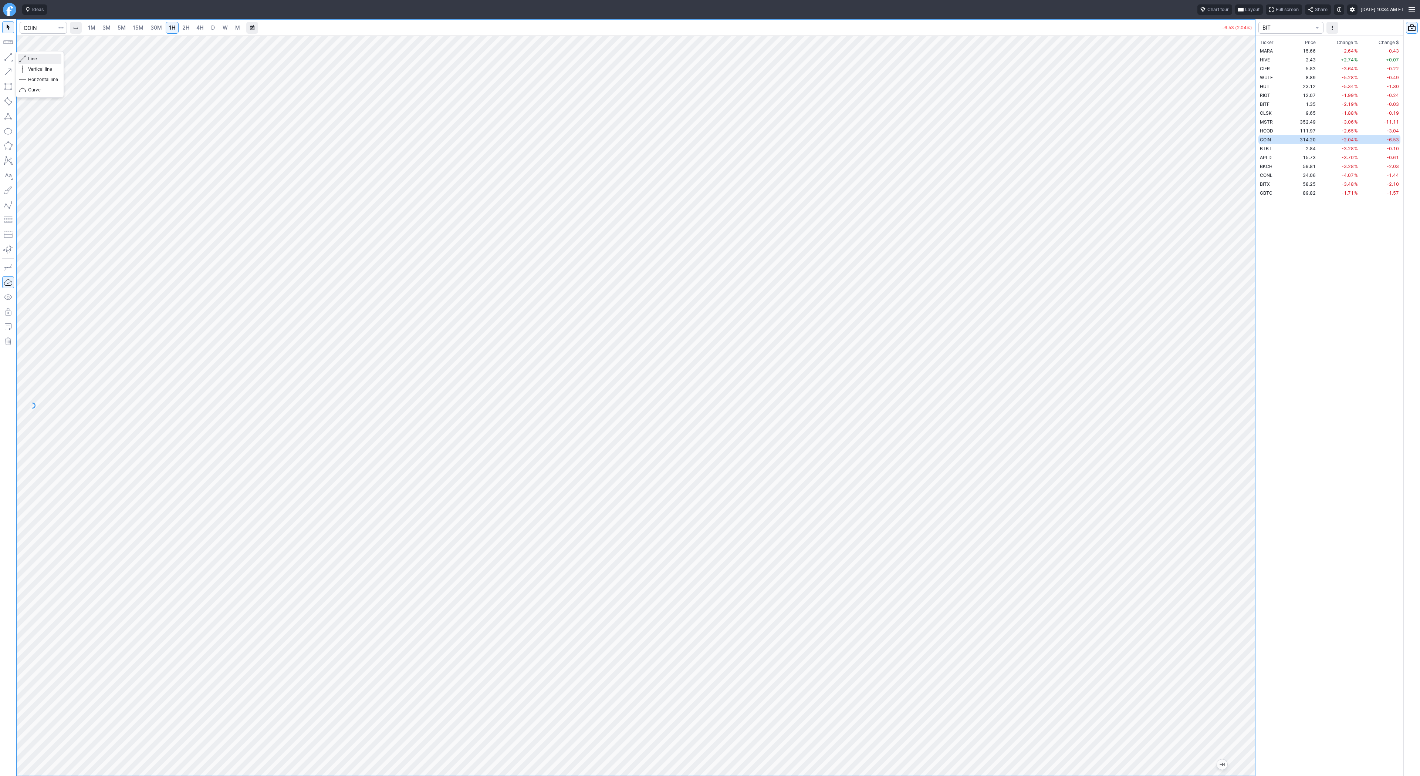
click at [44, 58] on div "Line Vertical line Horizontal line Curve" at bounding box center [40, 74] width 48 height 47
click at [43, 30] on input "Search" at bounding box center [43, 28] width 47 height 12
type input "crnc"
click at [201, 24] on span "4H" at bounding box center [199, 27] width 7 height 6
click at [7, 54] on button "button" at bounding box center [8, 57] width 12 height 12
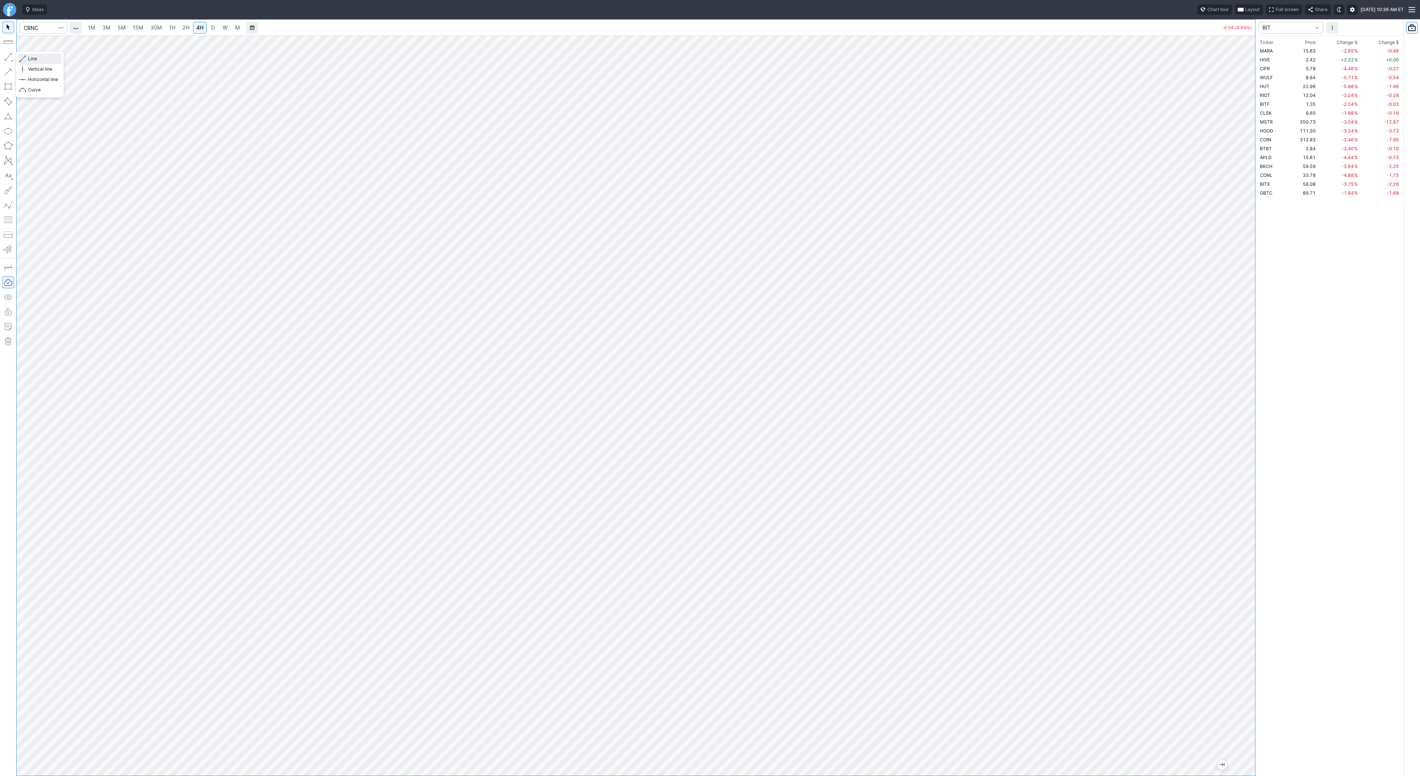
click at [38, 57] on span "Line" at bounding box center [43, 58] width 30 height 7
click at [45, 29] on input "Search" at bounding box center [43, 28] width 47 height 12
type input "hut"
drag, startPoint x: 1249, startPoint y: 243, endPoint x: 1254, endPoint y: 351, distance: 108.1
click at [1254, 351] on div at bounding box center [1248, 403] width 16 height 721
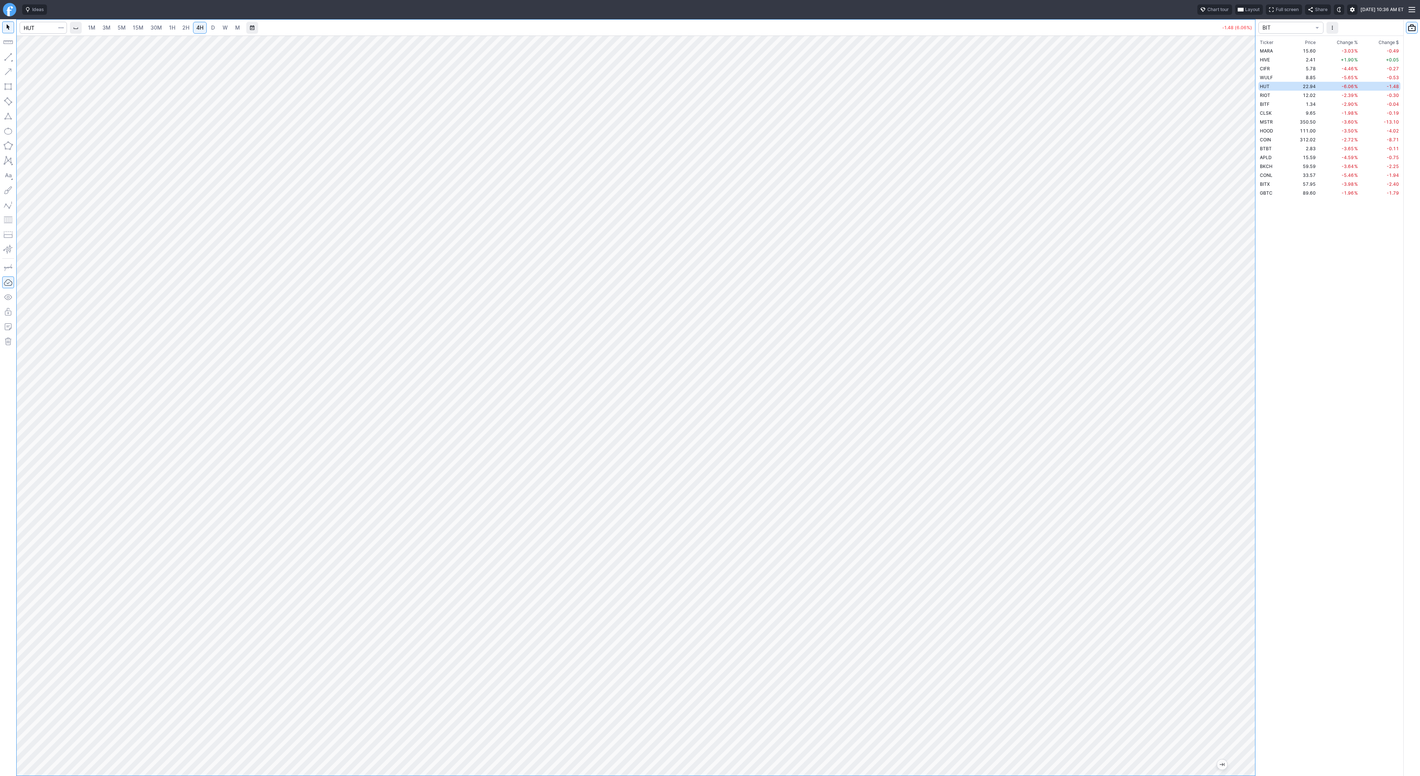
click at [106, 29] on span "3M" at bounding box center [106, 27] width 8 height 6
click at [34, 29] on input "Search" at bounding box center [43, 28] width 47 height 12
type input "gbtc"
click at [204, 30] on link "4H" at bounding box center [200, 28] width 14 height 12
click at [213, 27] on span "D" at bounding box center [213, 27] width 4 height 6
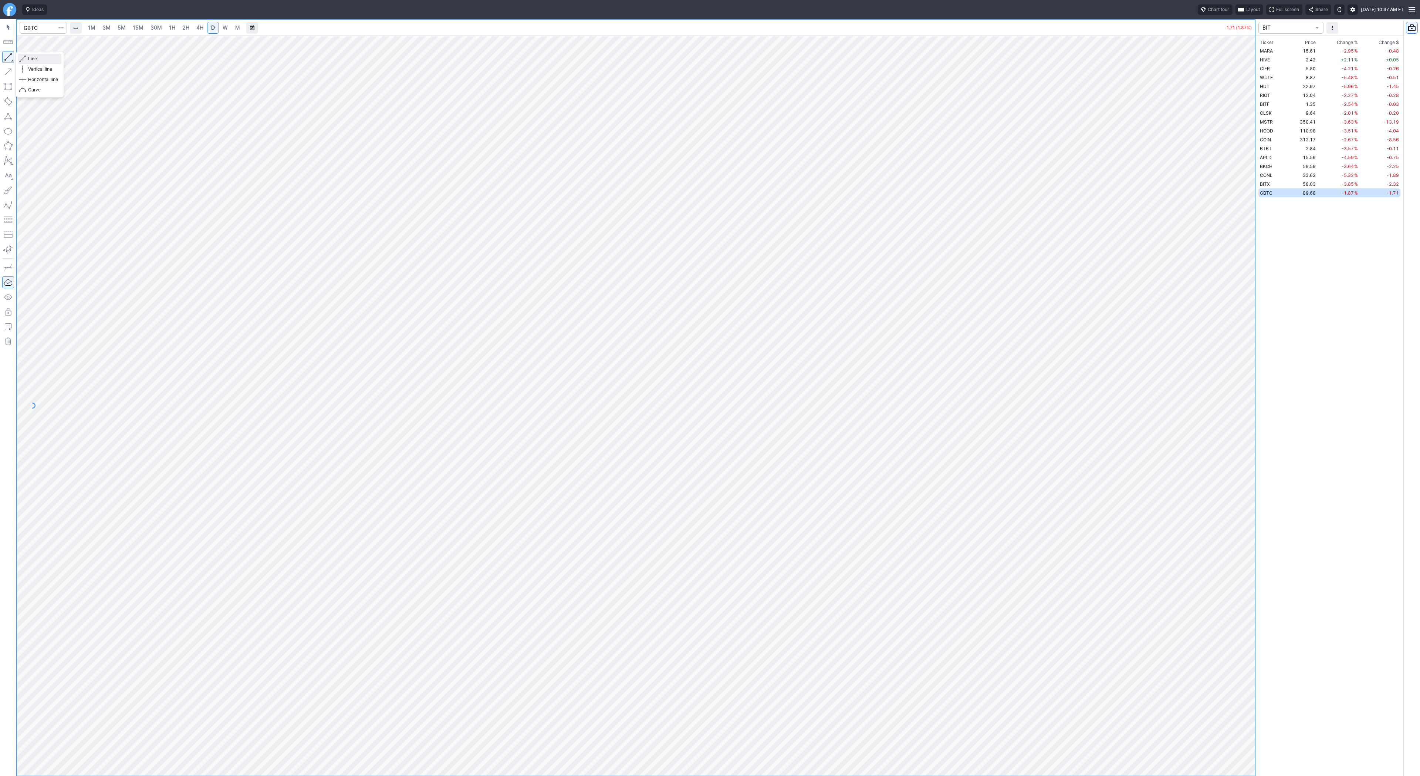
drag, startPoint x: 28, startPoint y: 60, endPoint x: 43, endPoint y: 95, distance: 37.4
click at [28, 61] on span "Line" at bounding box center [43, 58] width 30 height 7
click at [32, 58] on div "Line Vertical line Horizontal line Curve" at bounding box center [40, 74] width 48 height 47
click at [26, 57] on div "Line Vertical line Horizontal line Curve" at bounding box center [40, 74] width 48 height 47
click at [38, 57] on span "Line" at bounding box center [43, 58] width 30 height 7
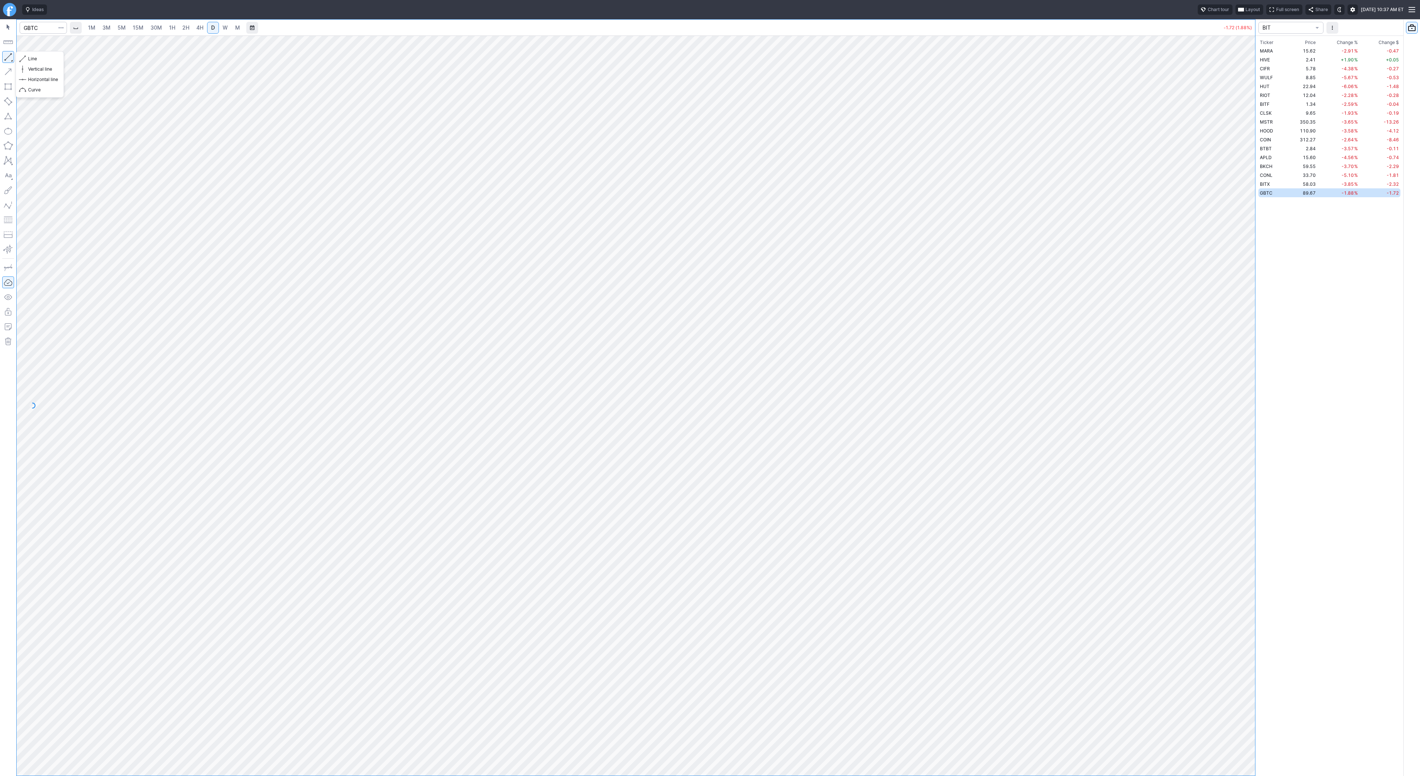
click at [6, 55] on button "button" at bounding box center [8, 57] width 12 height 12
click at [13, 57] on button "button" at bounding box center [8, 57] width 12 height 12
click at [44, 27] on input "Search" at bounding box center [43, 28] width 47 height 12
type input "pltr"
click at [194, 30] on link "4H" at bounding box center [200, 28] width 14 height 12
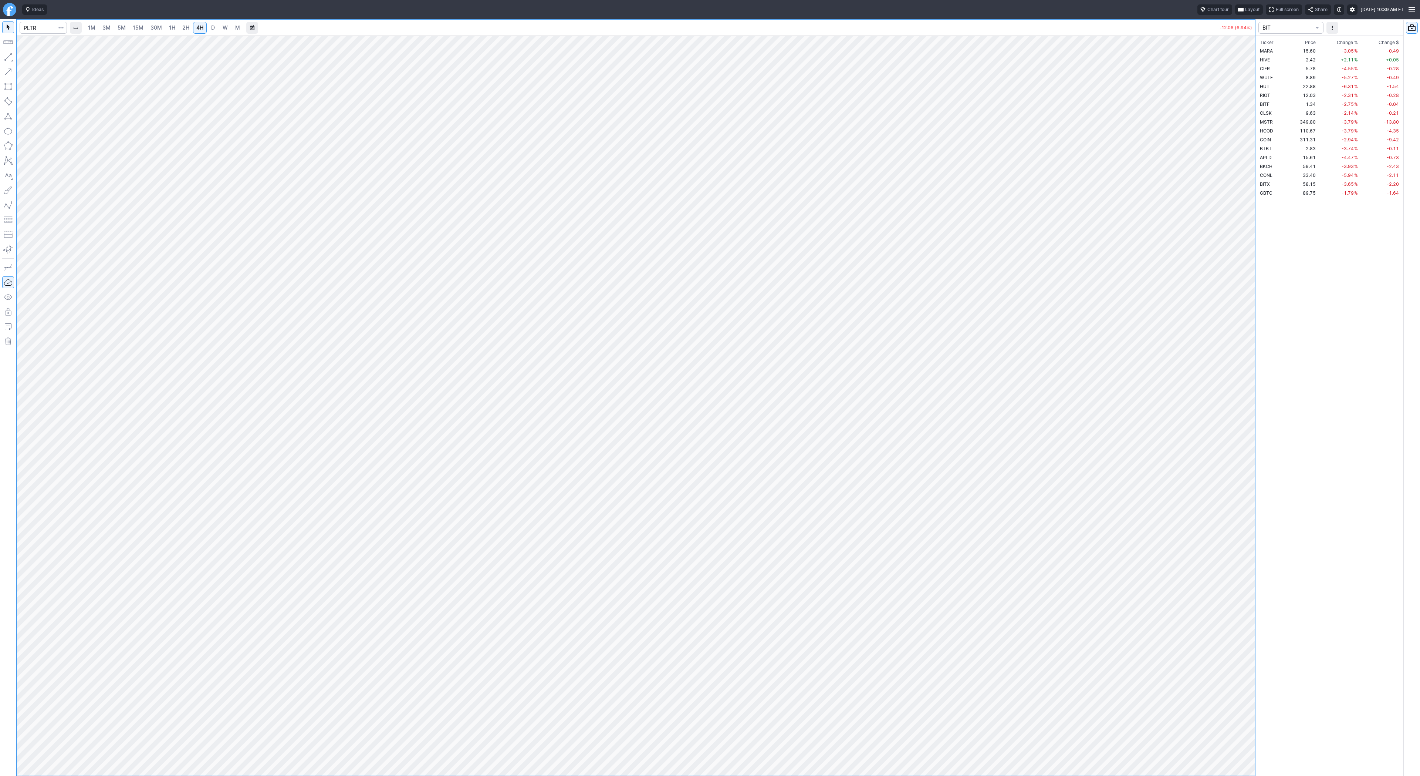
click at [162, 29] on link "30M" at bounding box center [156, 28] width 18 height 12
click at [182, 27] on span "2H" at bounding box center [185, 27] width 7 height 6
click at [28, 57] on span "Line" at bounding box center [43, 58] width 30 height 7
click at [10, 55] on button "button" at bounding box center [8, 57] width 12 height 12
click at [225, 28] on span "W" at bounding box center [225, 27] width 5 height 6
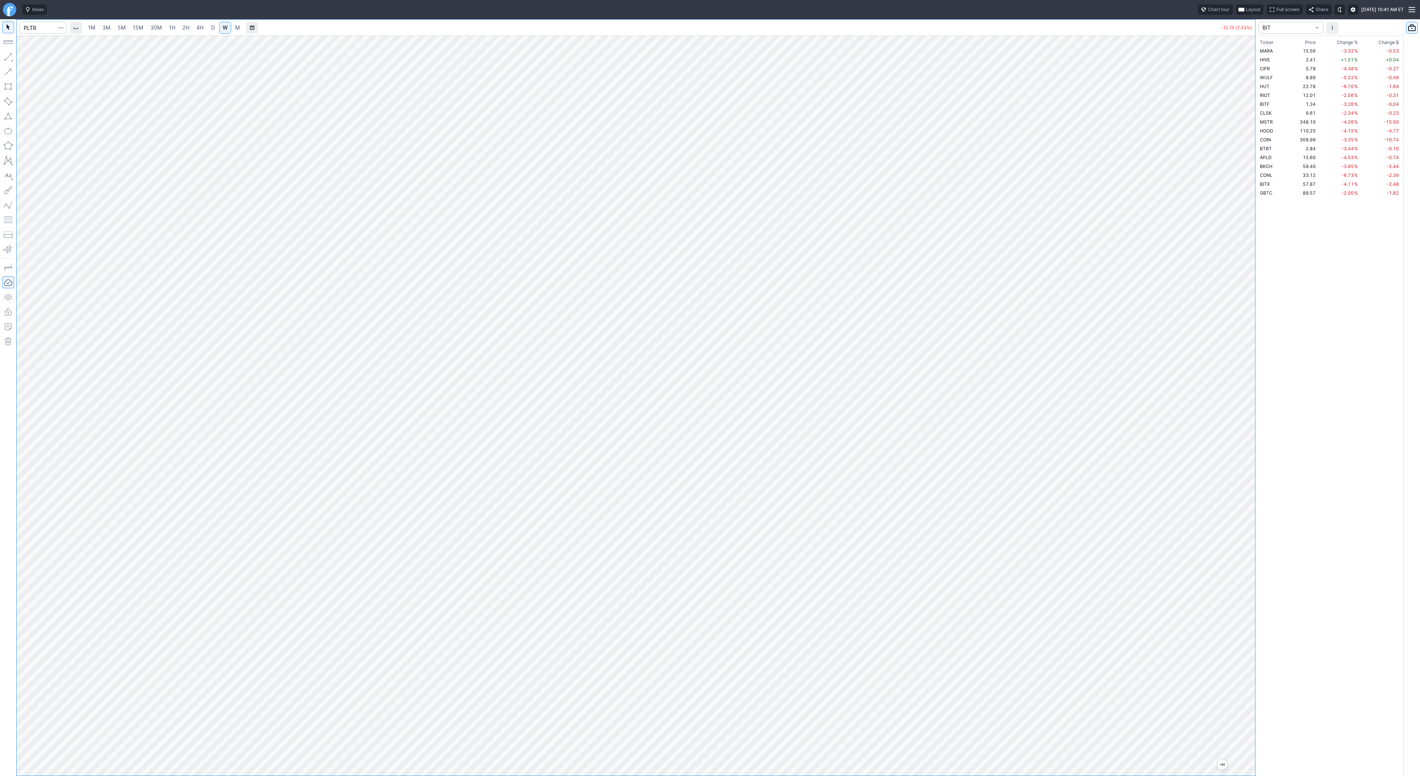
click at [108, 28] on span "3M" at bounding box center [106, 27] width 8 height 6
click at [135, 25] on span "15M" at bounding box center [138, 27] width 11 height 6
click at [38, 30] on input "Search" at bounding box center [43, 28] width 47 height 12
type input "btcusd"
click at [46, 42] on span "BTCUSD" at bounding box center [39, 44] width 19 height 6
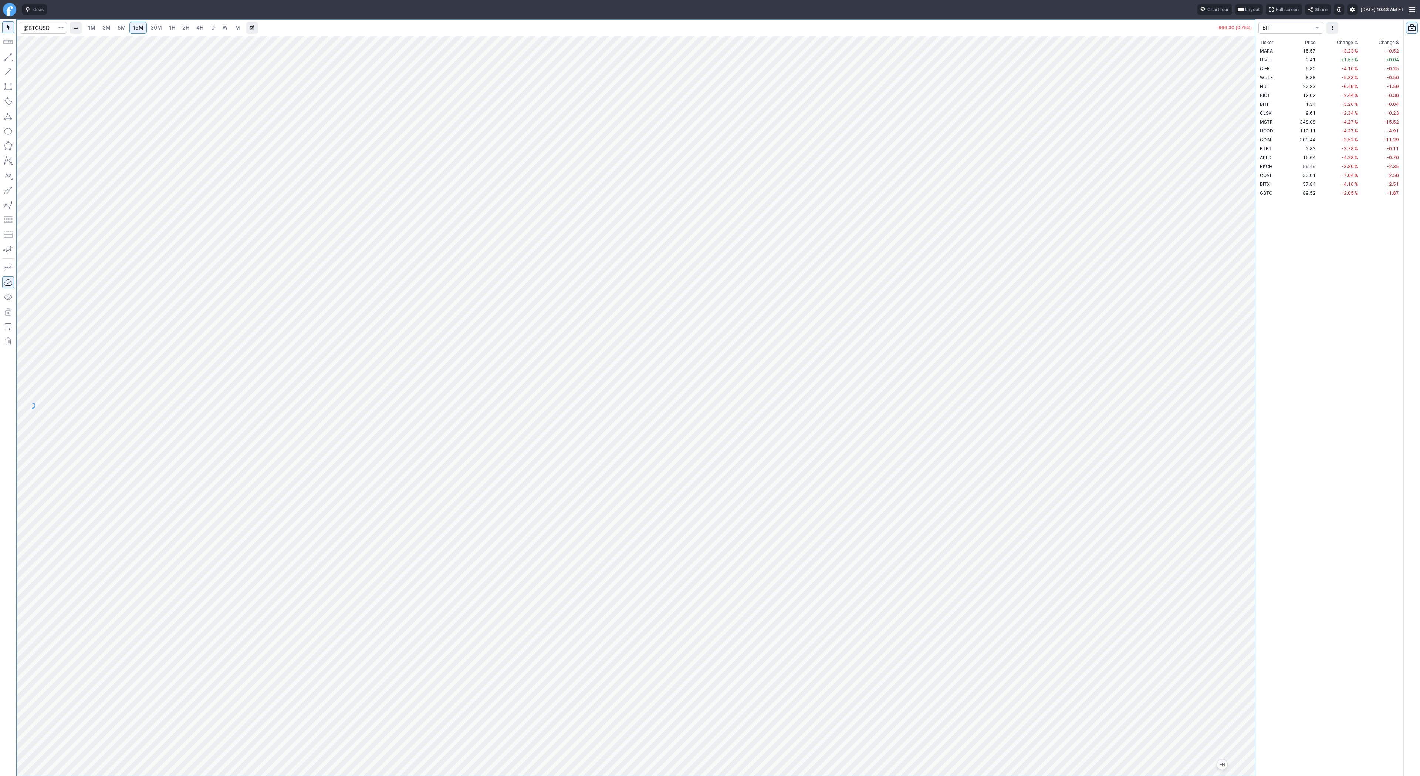
click at [181, 29] on link "2H" at bounding box center [186, 28] width 14 height 12
click at [207, 30] on link "D" at bounding box center [213, 28] width 12 height 12
click at [170, 28] on span "1H" at bounding box center [172, 27] width 6 height 6
click at [194, 30] on link "4H" at bounding box center [200, 28] width 14 height 12
click at [210, 30] on span "D" at bounding box center [212, 27] width 5 height 7
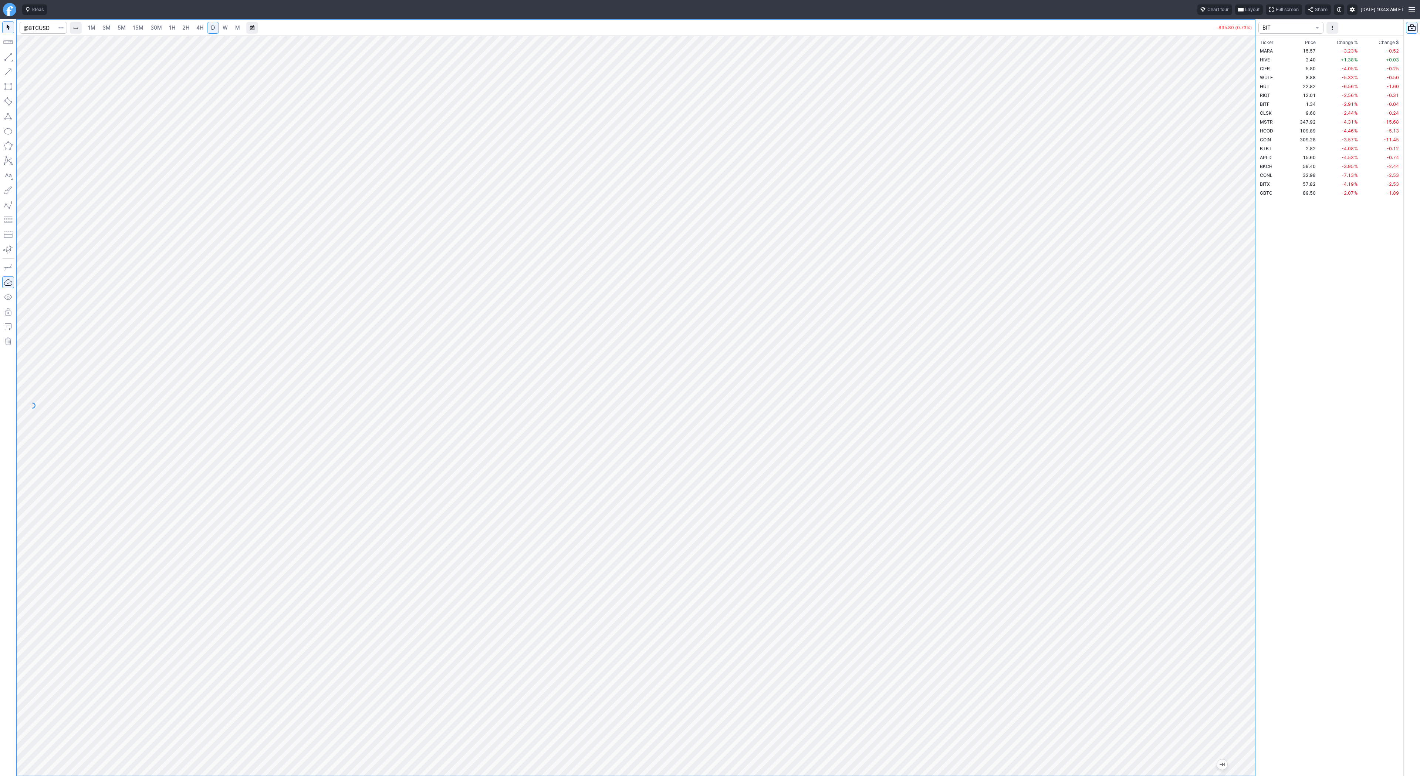
click at [196, 25] on span "4H" at bounding box center [199, 27] width 7 height 6
click at [4, 57] on button "button" at bounding box center [8, 57] width 12 height 12
click at [26, 58] on span "button" at bounding box center [23, 59] width 4 height 10
click at [51, 28] on input "Search" at bounding box center [43, 28] width 47 height 12
type input "hut"
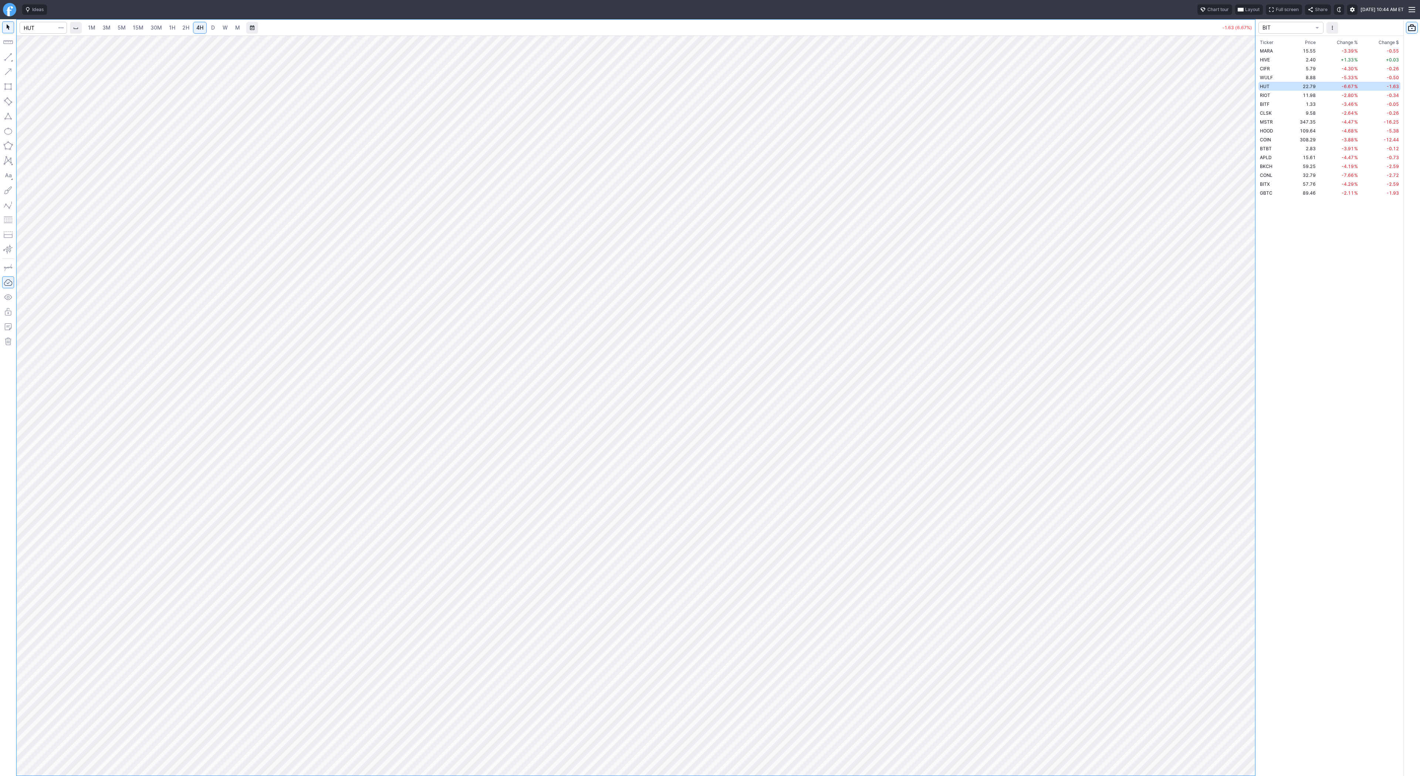
click at [105, 26] on span "3M" at bounding box center [106, 27] width 8 height 6
click at [176, 28] on link "1H" at bounding box center [172, 28] width 13 height 12
click at [1228, 473] on div at bounding box center [636, 406] width 1239 height 740
click at [118, 28] on span "5M" at bounding box center [122, 27] width 8 height 6
click at [101, 27] on link "3M" at bounding box center [106, 28] width 15 height 12
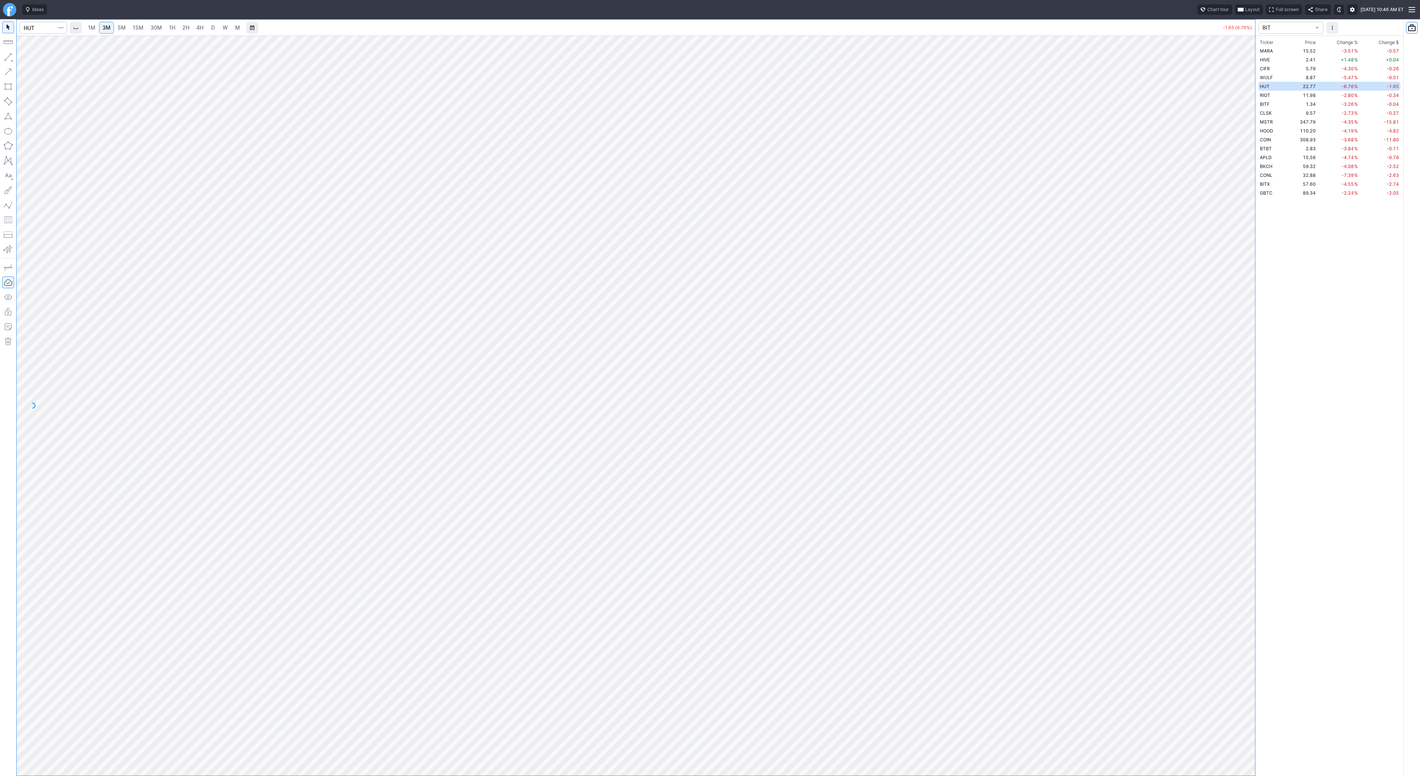
click at [120, 27] on span "5M" at bounding box center [122, 27] width 8 height 6
click at [143, 27] on link "15M" at bounding box center [137, 28] width 17 height 12
click at [217, 28] on link "D" at bounding box center [213, 28] width 12 height 12
click at [31, 58] on span "Line" at bounding box center [43, 58] width 30 height 7
click at [36, 59] on div "Line Vertical line Horizontal line Curve" at bounding box center [40, 74] width 48 height 47
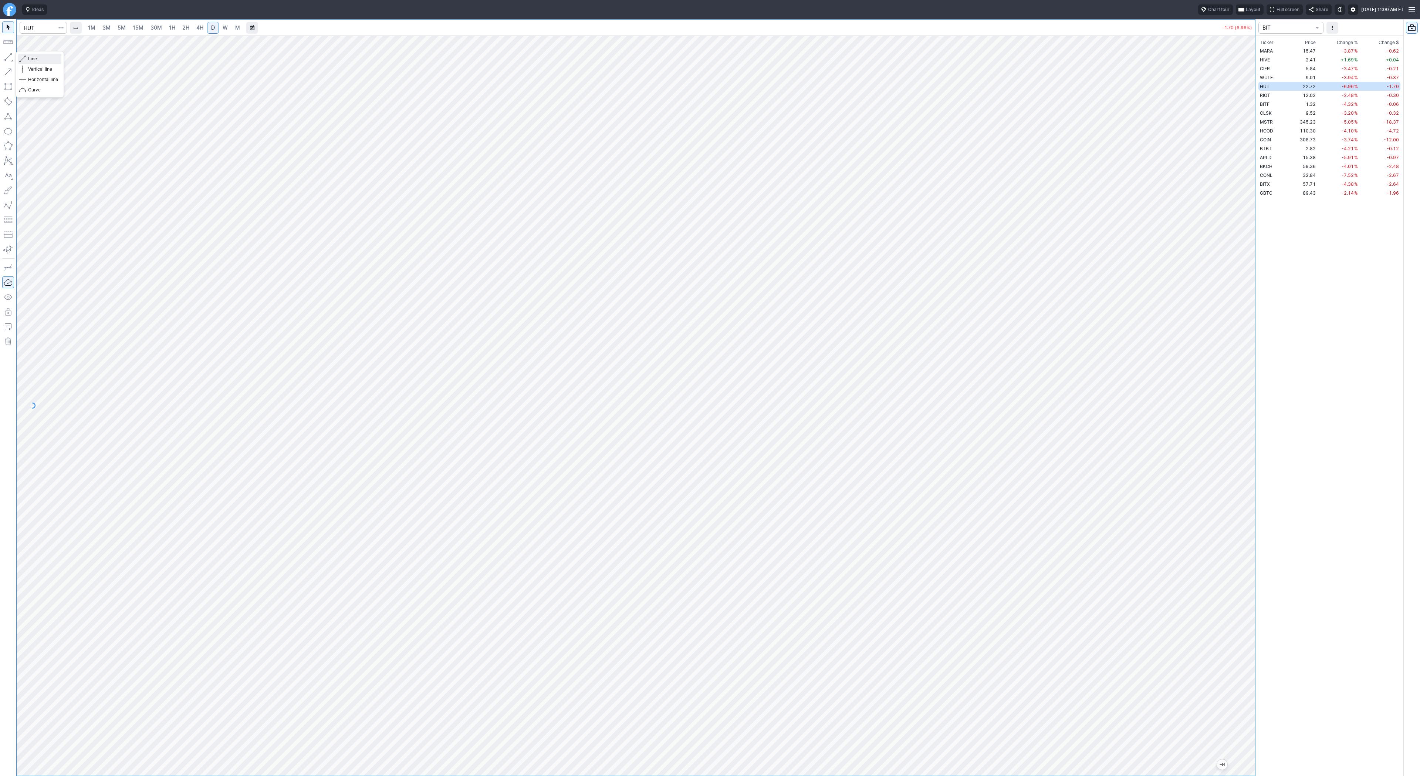
click at [31, 58] on span "Line" at bounding box center [43, 58] width 30 height 7
click at [105, 27] on span "3M" at bounding box center [106, 27] width 8 height 6
click at [39, 28] on input "Search" at bounding box center [43, 28] width 47 height 12
type input "apld"
click at [207, 29] on link "D" at bounding box center [213, 28] width 12 height 12
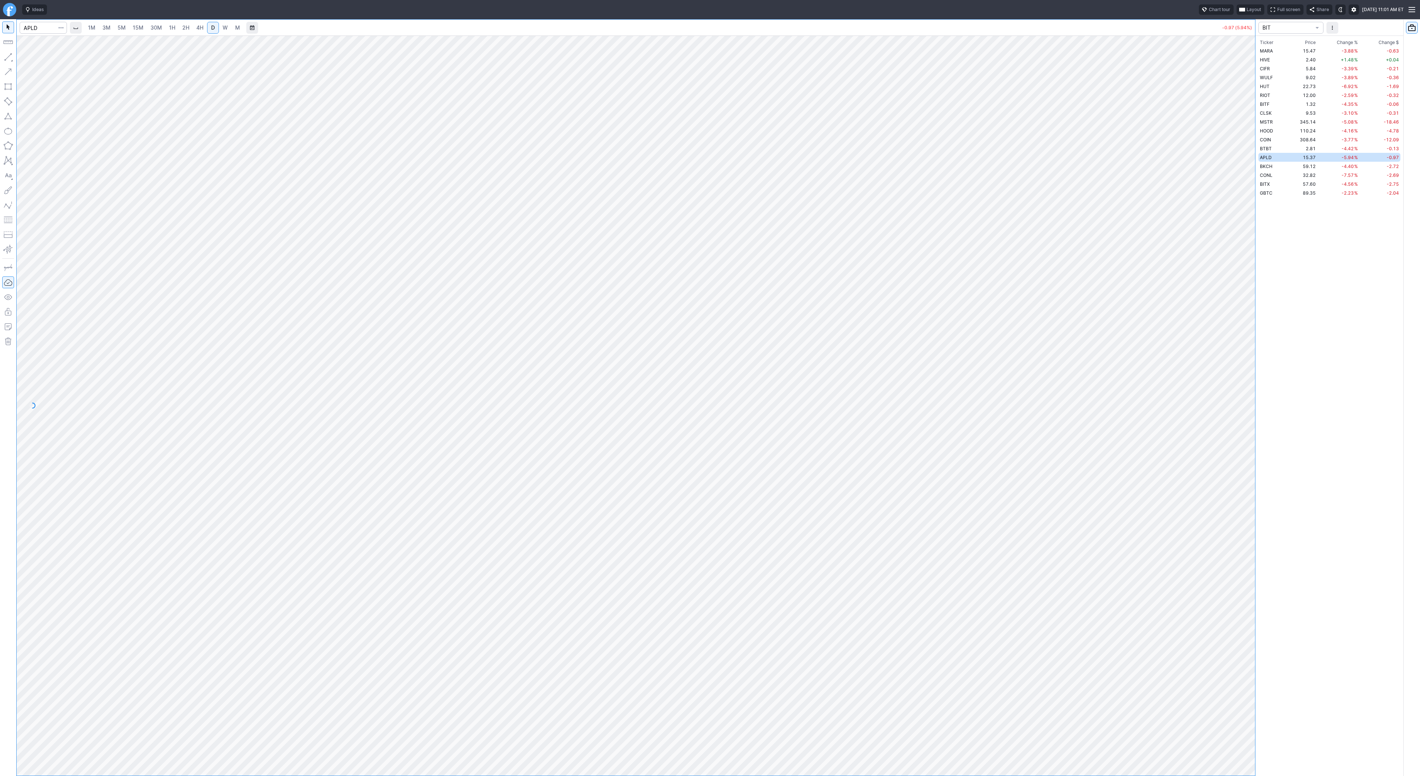
click at [193, 28] on link "4H" at bounding box center [200, 28] width 14 height 12
click at [223, 28] on span "W" at bounding box center [225, 27] width 5 height 6
click at [208, 29] on link "D" at bounding box center [213, 28] width 12 height 12
click at [6, 53] on button "button" at bounding box center [8, 57] width 12 height 12
click at [9, 56] on button "button" at bounding box center [8, 57] width 12 height 12
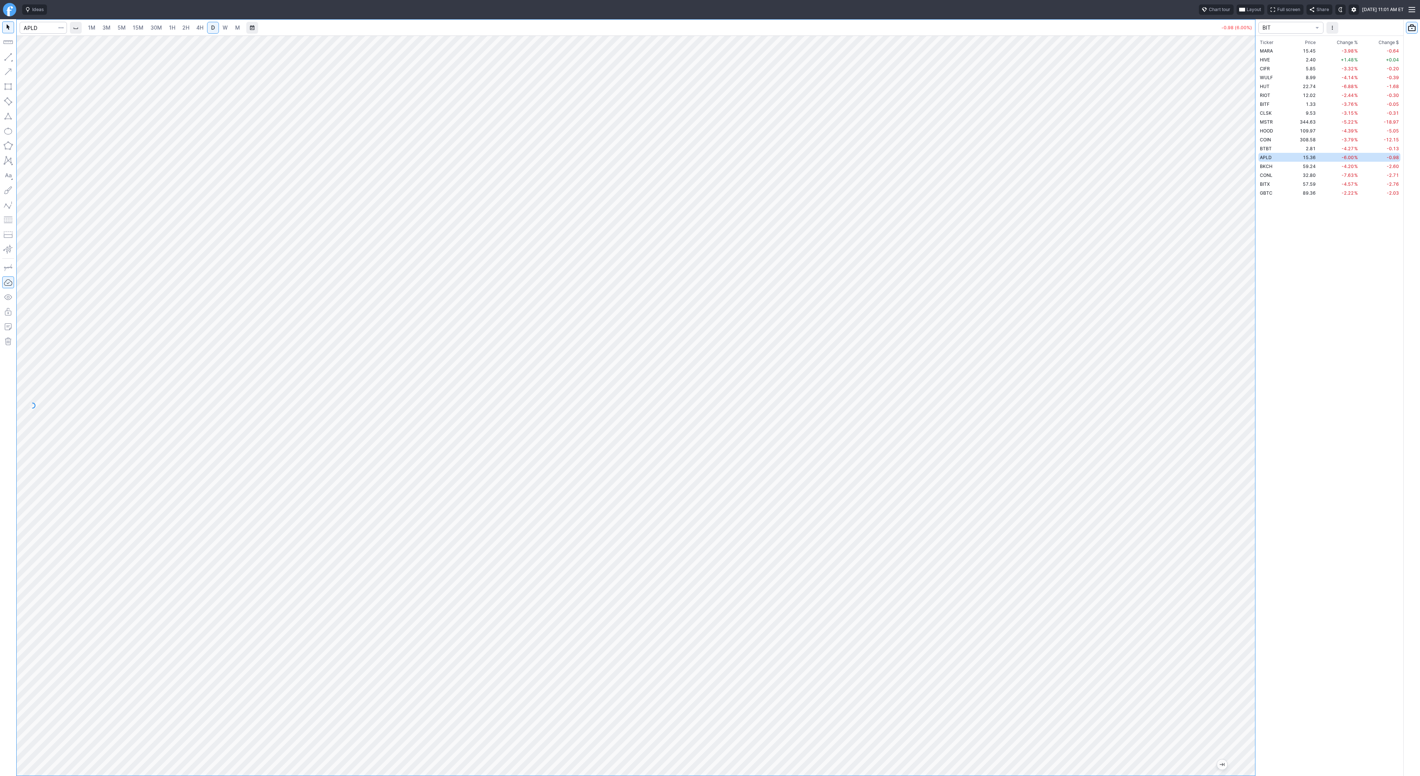
click at [122, 30] on span "5M" at bounding box center [122, 27] width 8 height 6
click at [175, 27] on link "1H" at bounding box center [172, 28] width 13 height 12
click at [203, 26] on link "4H" at bounding box center [200, 28] width 14 height 12
drag, startPoint x: 1248, startPoint y: 289, endPoint x: 1259, endPoint y: 481, distance: 192.0
click at [1264, 490] on div "1M 3M 5M 15M 30M 1H 2H 4H D W M -0.99 (6.09%) BIT Ticker Price Chg.% Change % C…" at bounding box center [710, 397] width 1420 height 756
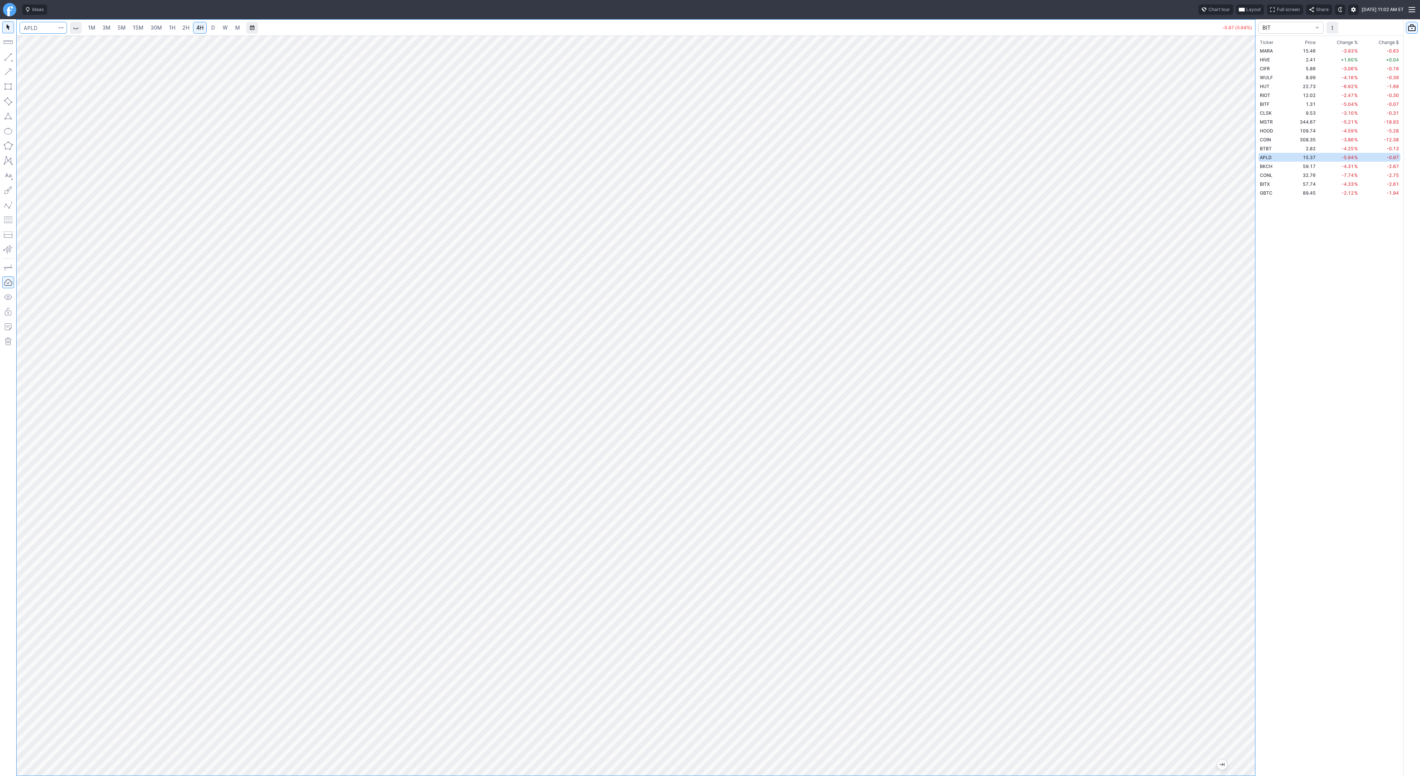
click at [30, 28] on input "Search" at bounding box center [43, 28] width 47 height 12
type input "amd"
click at [207, 26] on link "D" at bounding box center [213, 28] width 12 height 12
drag, startPoint x: 5, startPoint y: 55, endPoint x: 28, endPoint y: 87, distance: 39.5
click at [6, 55] on button "button" at bounding box center [8, 57] width 12 height 12
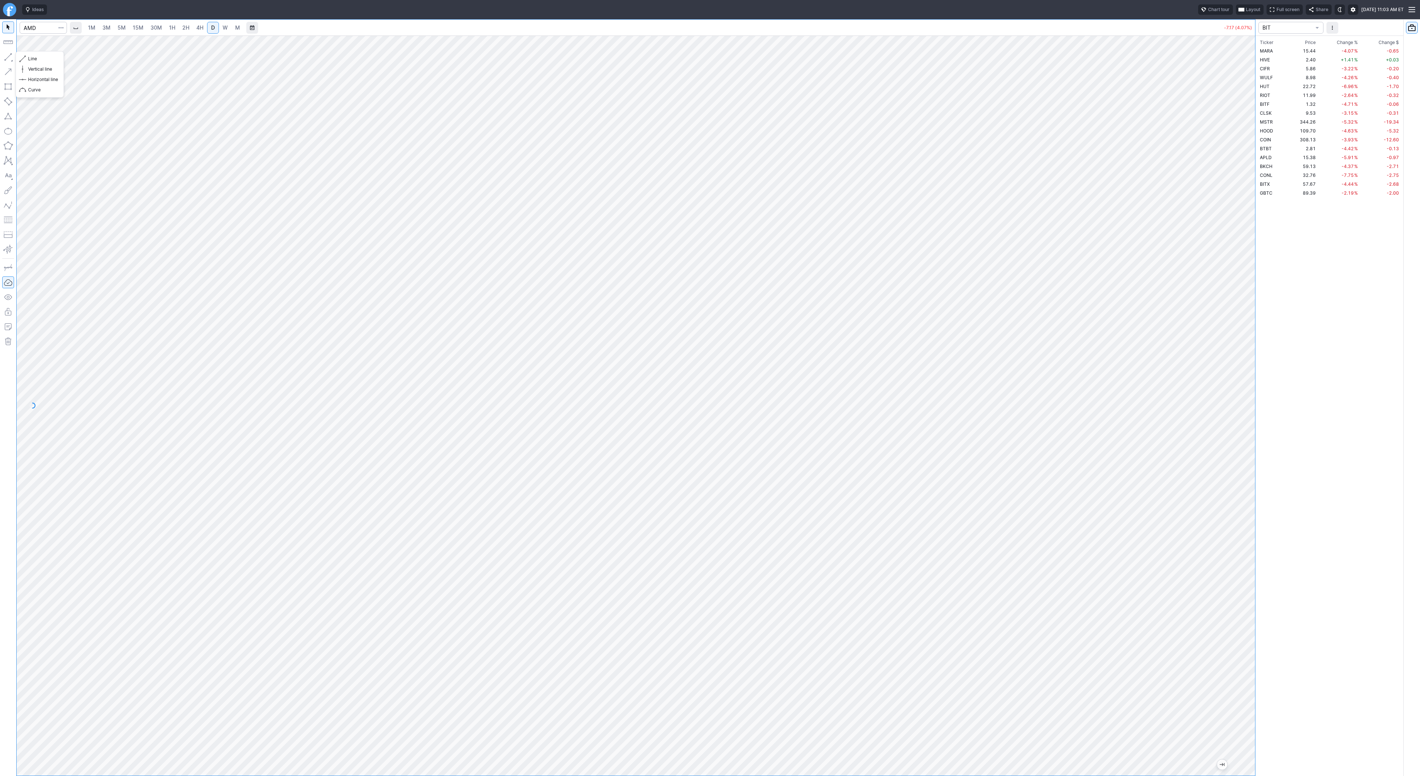
click at [9, 55] on button "button" at bounding box center [8, 57] width 12 height 12
click at [41, 26] on input "Search" at bounding box center [43, 28] width 47 height 12
type input "hut"
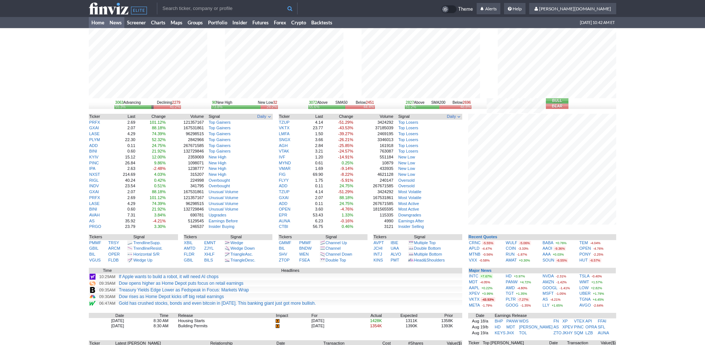
click at [113, 23] on link "News" at bounding box center [115, 22] width 17 height 11
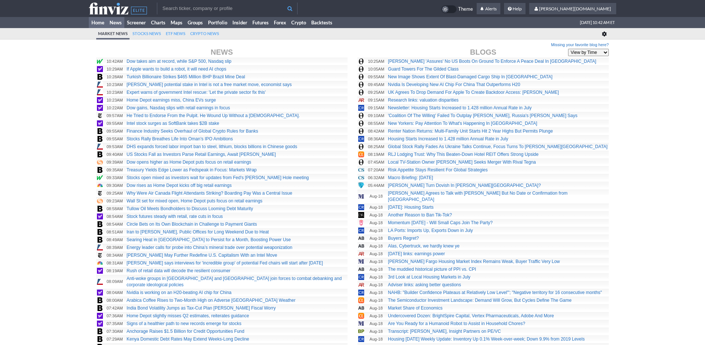
click at [99, 24] on link "Home" at bounding box center [98, 22] width 18 height 11
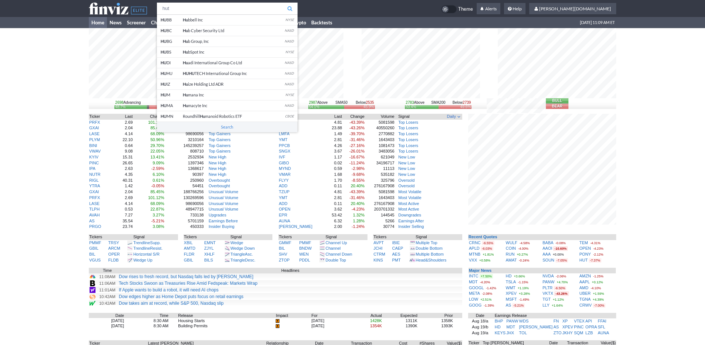
type input "hut"
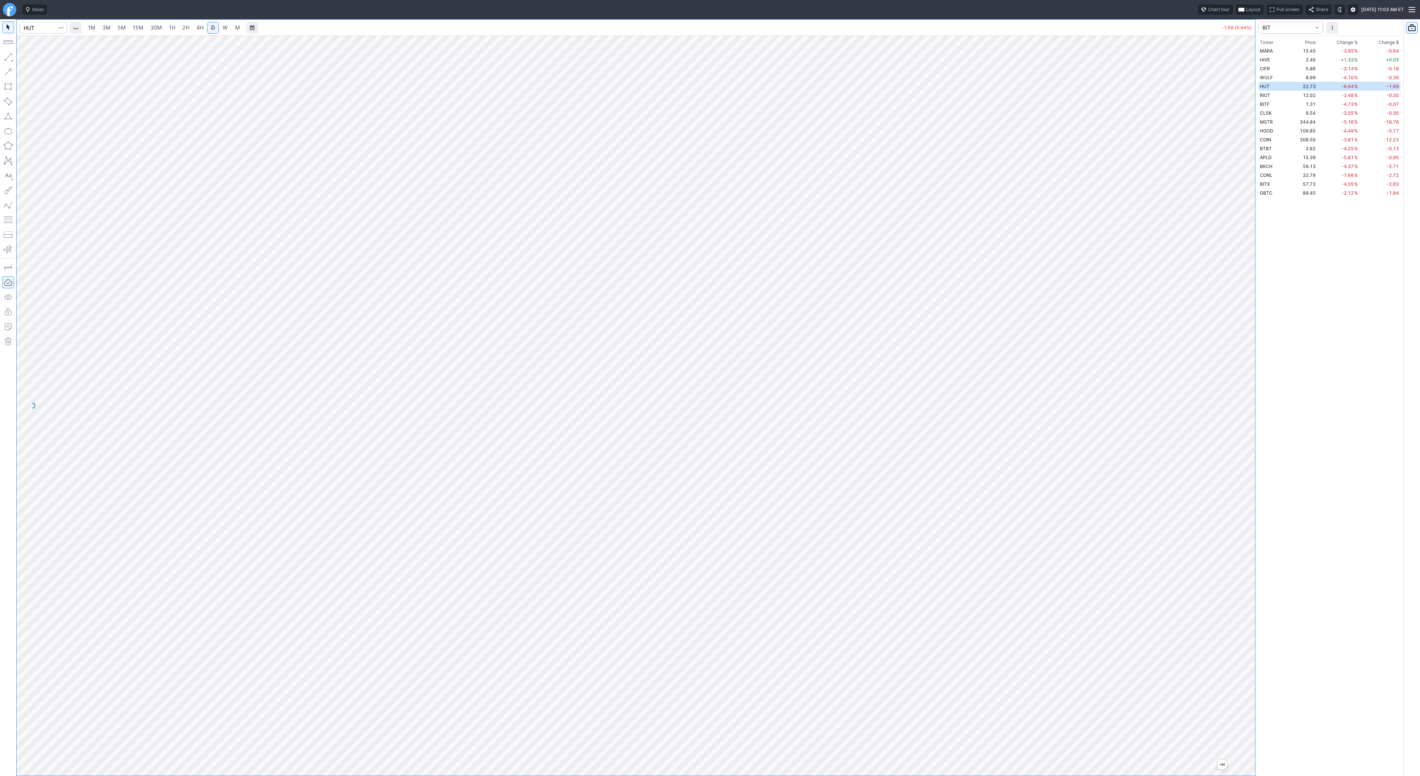
click at [167, 25] on link "1H" at bounding box center [172, 28] width 13 height 12
drag, startPoint x: 1250, startPoint y: 284, endPoint x: 1244, endPoint y: 348, distance: 64.3
click at [1244, 348] on div at bounding box center [1248, 403] width 16 height 721
click at [40, 19] on div "1M 3M 5M 15M 30M 1H 2H 4H D W M -1.67 (6.84%)" at bounding box center [635, 397] width 1239 height 756
click at [38, 24] on input "Search" at bounding box center [43, 28] width 47 height 12
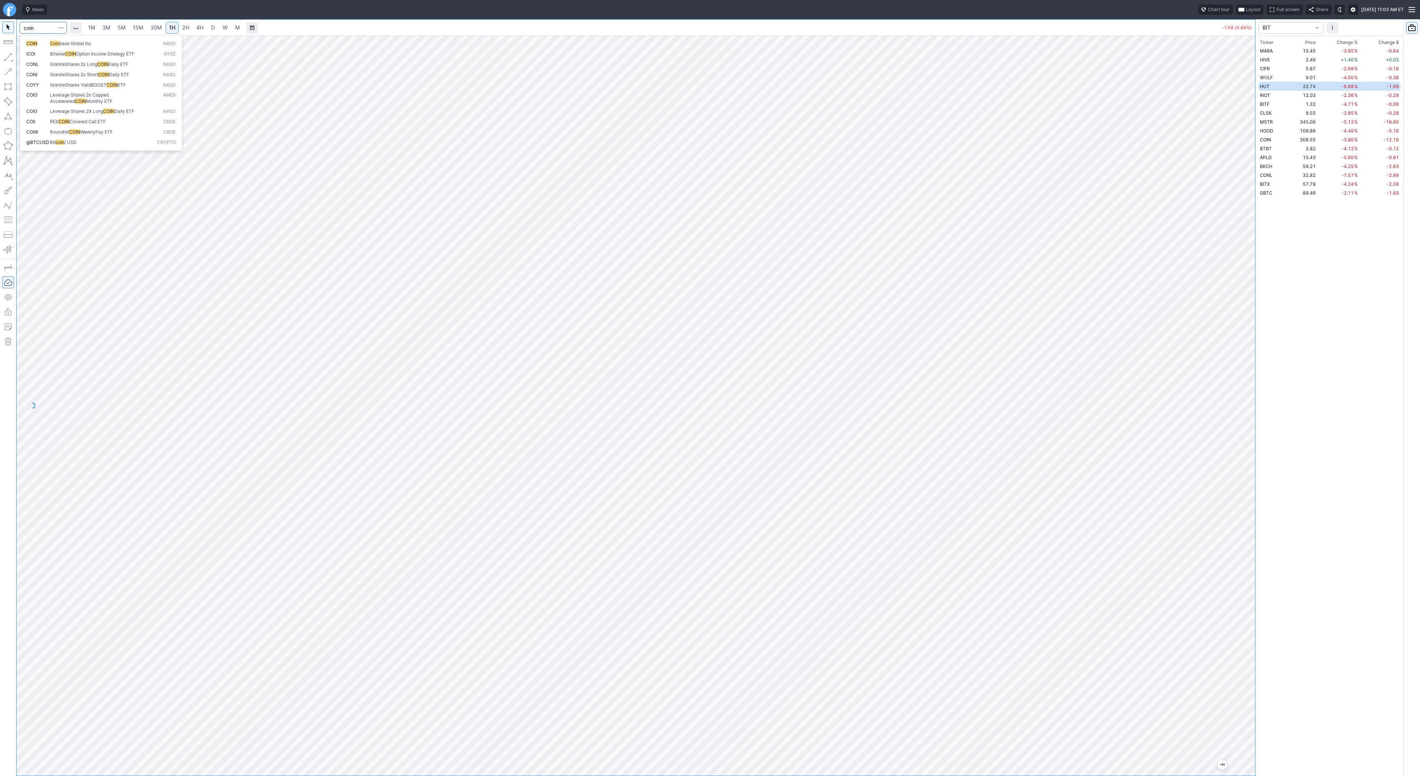
type input "coin"
click at [107, 30] on span "3M" at bounding box center [106, 27] width 8 height 6
click at [42, 26] on input "Search" at bounding box center [43, 28] width 47 height 12
type input "btcusd"
click at [45, 41] on span "BTCUSD" at bounding box center [39, 44] width 19 height 6
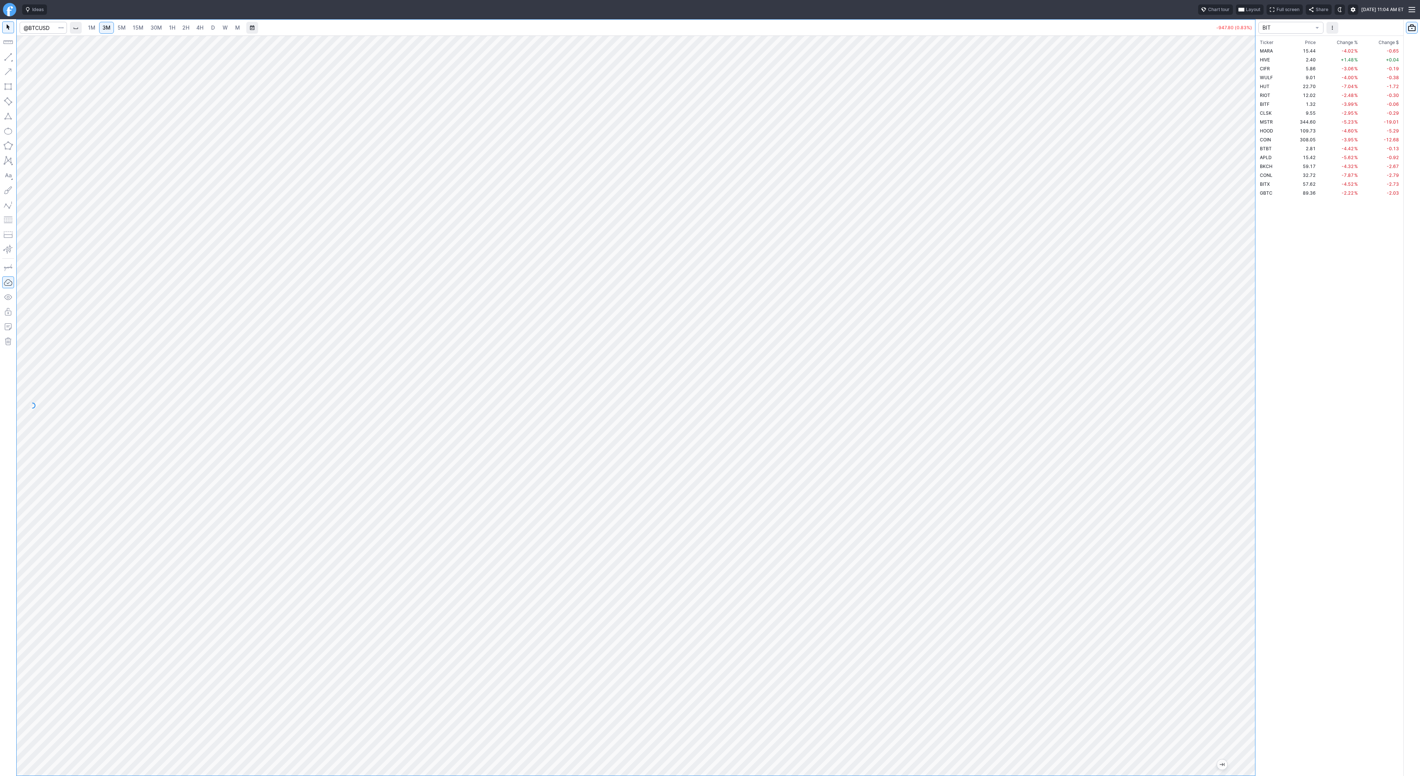
click at [194, 30] on link "4H" at bounding box center [200, 28] width 14 height 12
click at [41, 25] on input "Search" at bounding box center [43, 28] width 47 height 12
type input "hut"
drag, startPoint x: 1247, startPoint y: 187, endPoint x: 1255, endPoint y: 285, distance: 98.7
click at [1256, 291] on div "1M 3M 5M 15M 30M 1H 2H 4H D W M -1.79 (7.33%) BIT Ticker Price Chg.% Change % C…" at bounding box center [710, 397] width 1420 height 756
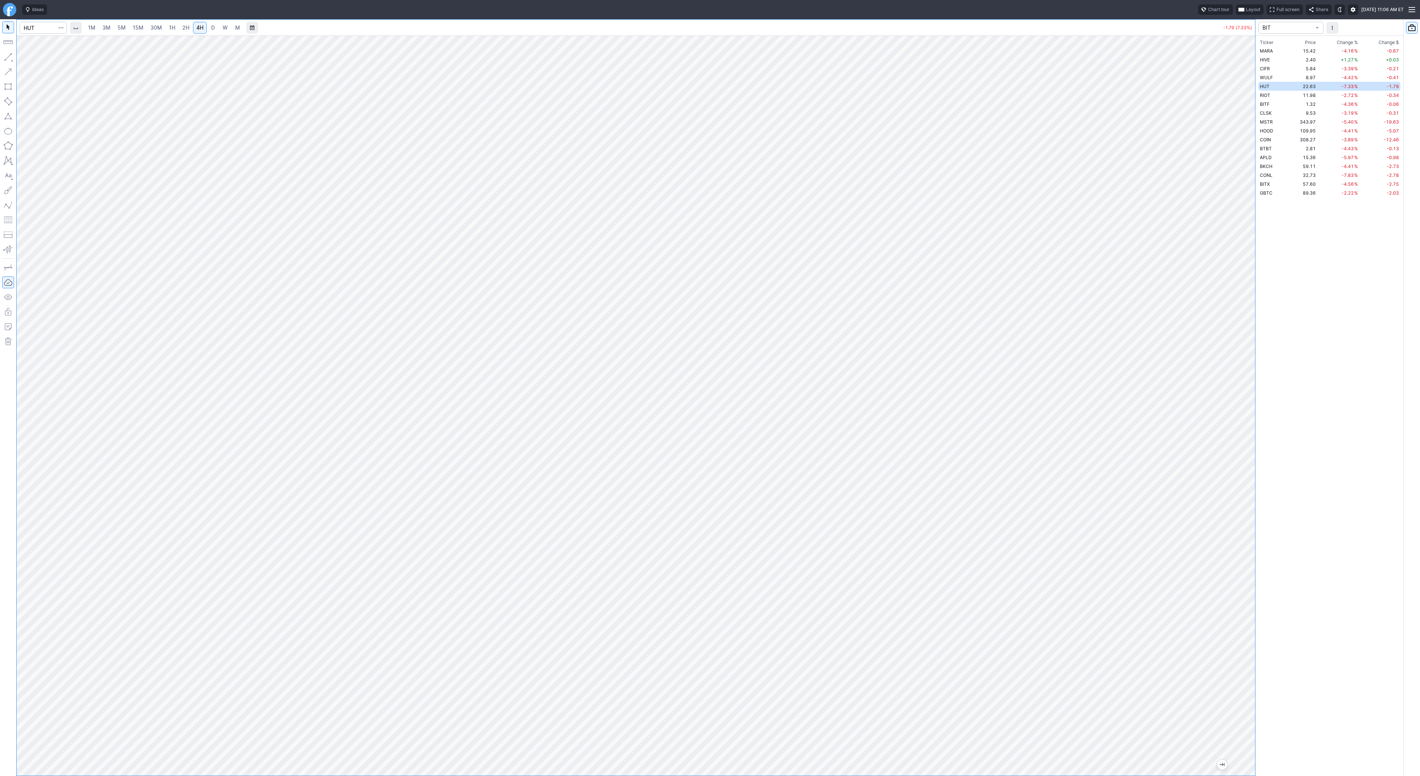
click at [185, 28] on span "2H" at bounding box center [185, 27] width 7 height 6
click at [7, 61] on button "button" at bounding box center [8, 57] width 12 height 12
drag, startPoint x: 1249, startPoint y: 195, endPoint x: 1242, endPoint y: 283, distance: 88.7
click at [1249, 302] on div at bounding box center [1248, 403] width 16 height 721
click at [6, 56] on button "button" at bounding box center [8, 57] width 12 height 12
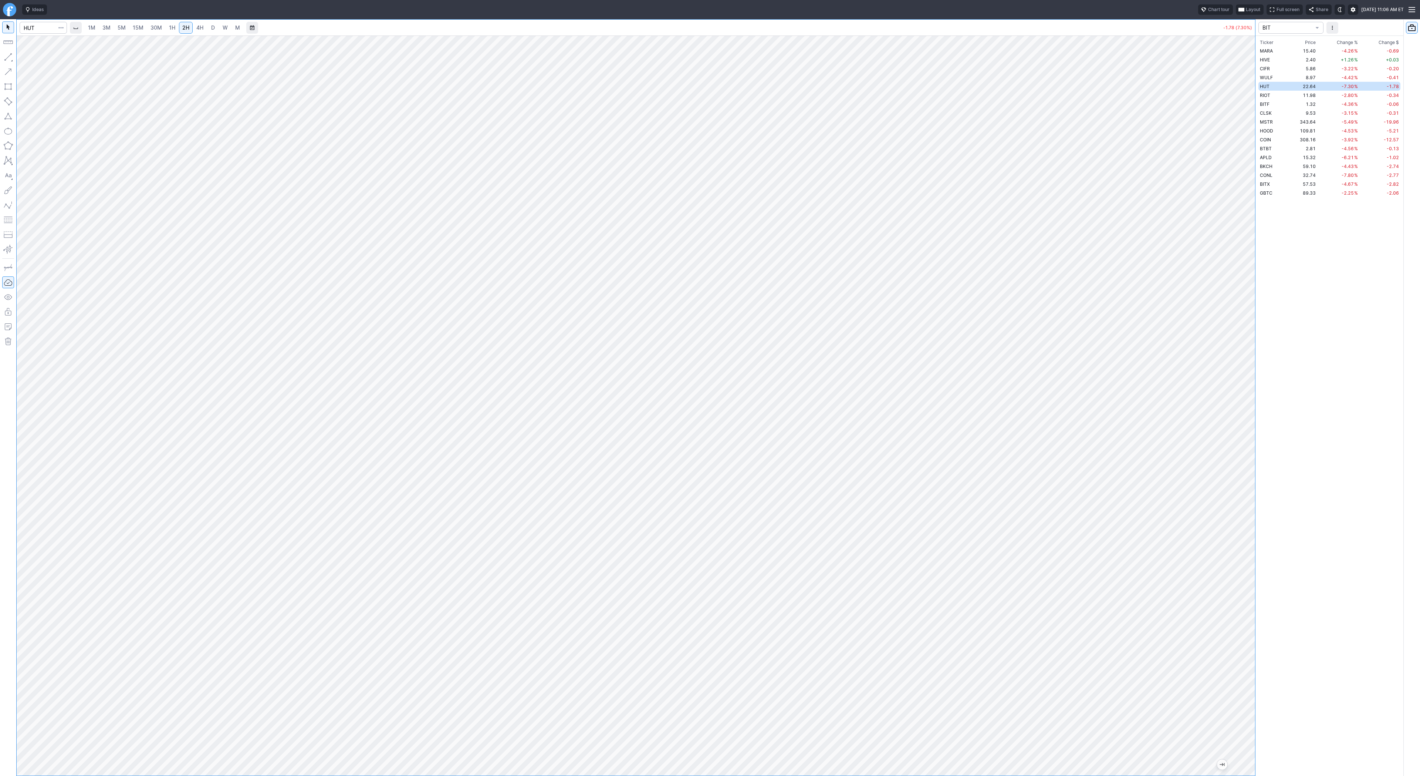
click at [199, 28] on span "4H" at bounding box center [199, 27] width 7 height 6
click at [211, 29] on span "D" at bounding box center [213, 27] width 4 height 6
click at [7, 58] on button "button" at bounding box center [8, 57] width 12 height 12
click at [23, 57] on span "button" at bounding box center [23, 59] width 4 height 10
click at [11, 60] on button "button" at bounding box center [8, 57] width 12 height 12
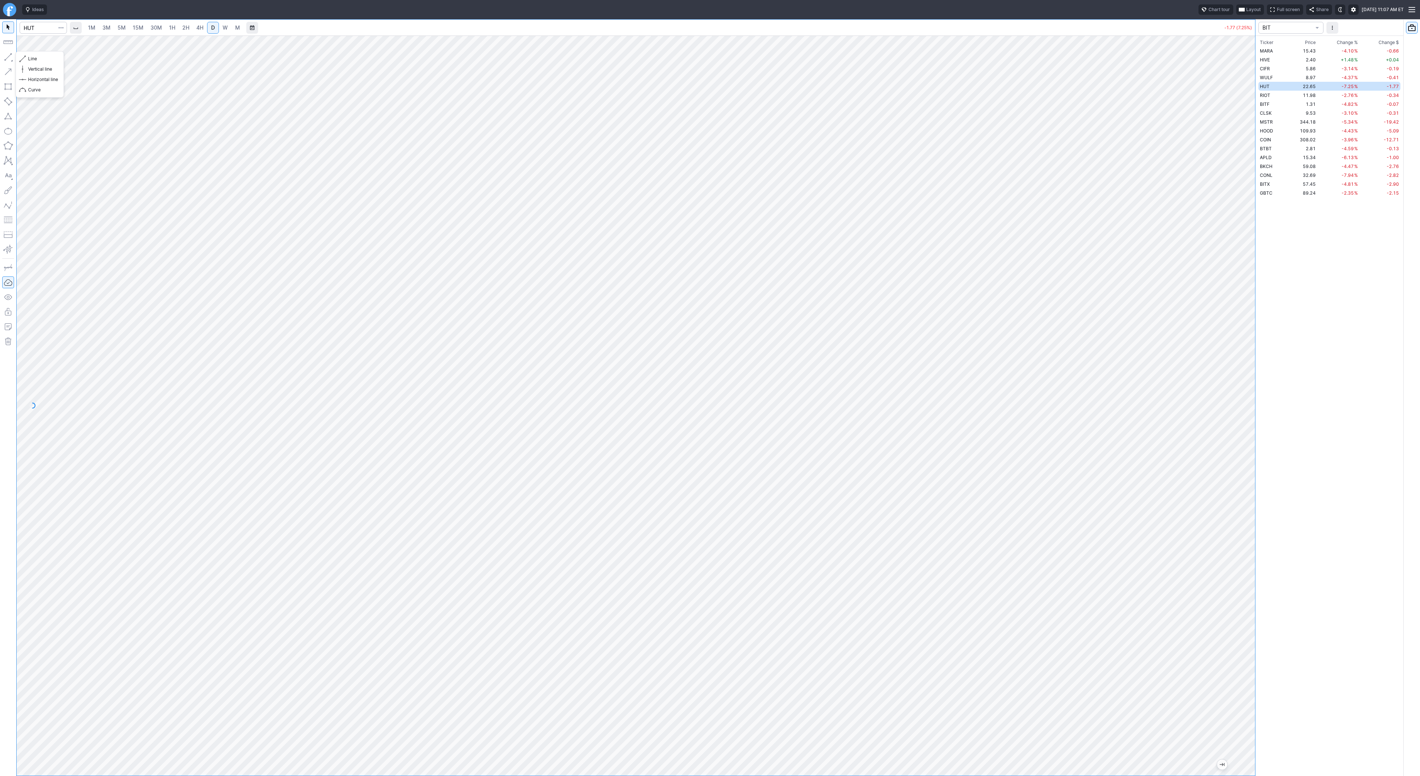
click at [11, 58] on button "button" at bounding box center [8, 57] width 12 height 12
click at [34, 60] on span "Line" at bounding box center [43, 58] width 30 height 7
click at [105, 27] on span "3M" at bounding box center [106, 27] width 8 height 6
click at [139, 30] on span "15M" at bounding box center [138, 27] width 11 height 6
click at [196, 26] on span "4H" at bounding box center [199, 27] width 7 height 6
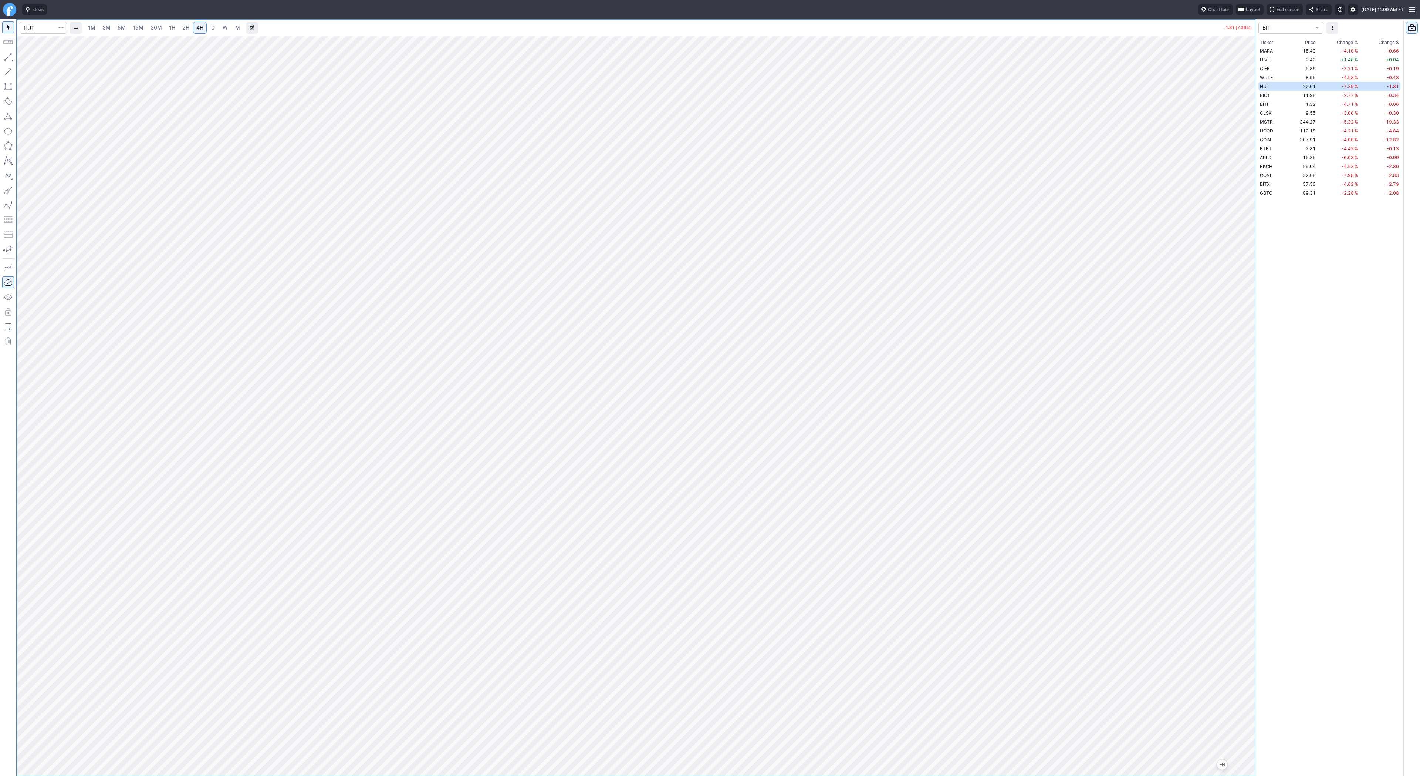
drag, startPoint x: 1249, startPoint y: 265, endPoint x: 1241, endPoint y: 328, distance: 63.4
click at [1241, 328] on div at bounding box center [1248, 403] width 16 height 721
click at [106, 27] on span "3M" at bounding box center [106, 27] width 8 height 6
click at [202, 28] on span "4H" at bounding box center [199, 27] width 7 height 6
click at [1238, 281] on div at bounding box center [636, 406] width 1239 height 740
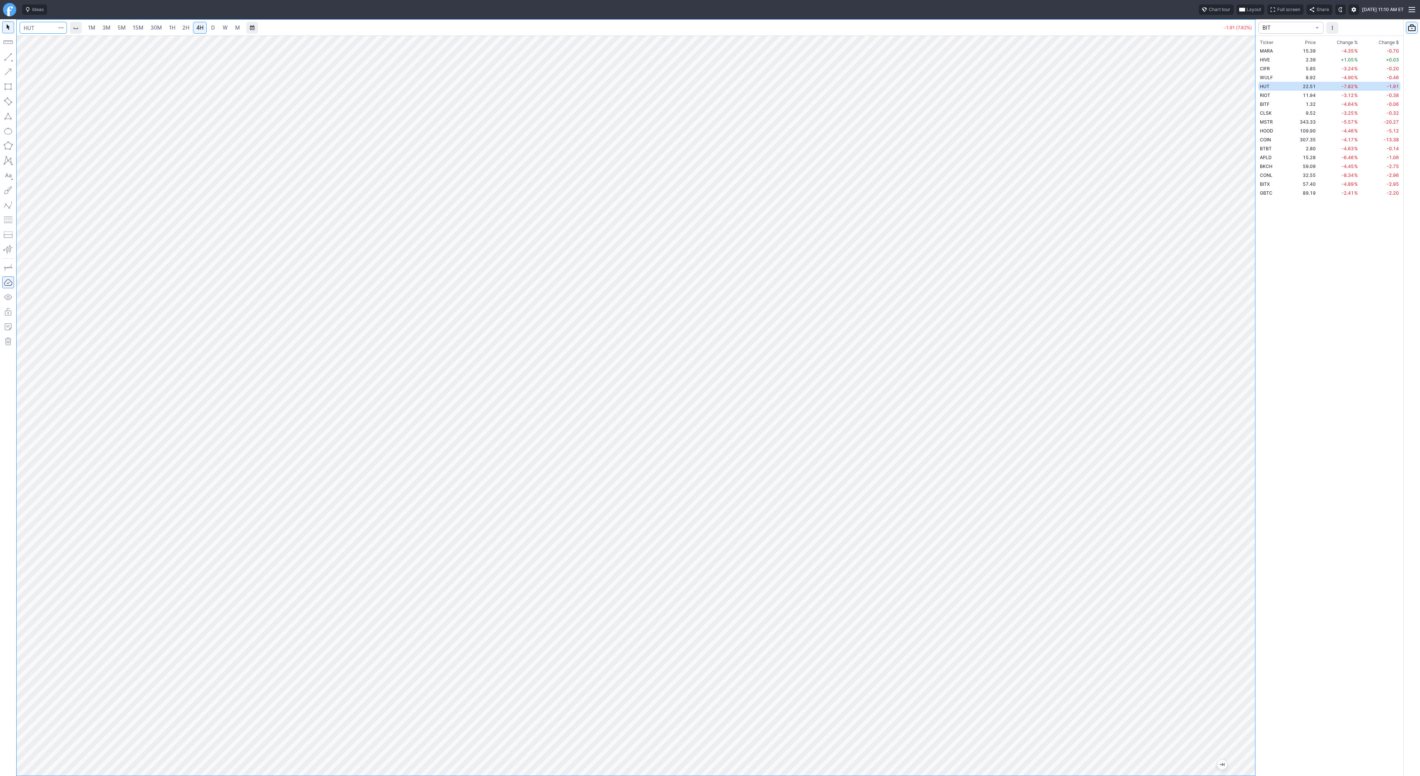
click at [40, 32] on input "Search" at bounding box center [43, 28] width 47 height 12
type input "tem"
click at [106, 30] on span "3M" at bounding box center [106, 27] width 8 height 6
click at [160, 29] on span "30M" at bounding box center [156, 27] width 11 height 6
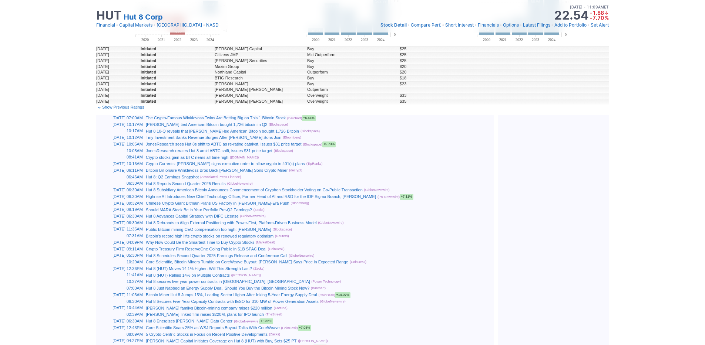
scroll to position [436, 0]
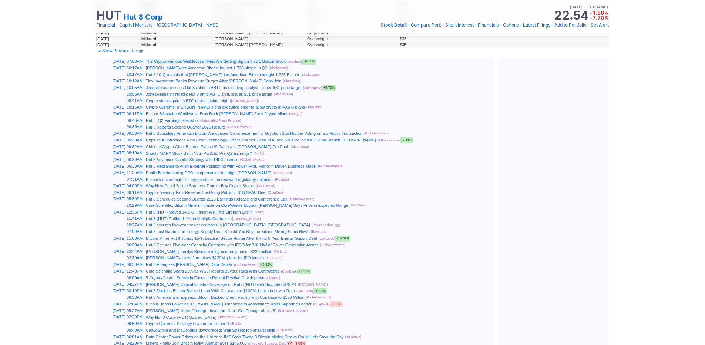
click at [280, 62] on link "The Crypto-Famous Winklevoss Twins Are Betting Big on This 1 Bitcoin Stock" at bounding box center [216, 61] width 140 height 4
